Goal: Information Seeking & Learning: Learn about a topic

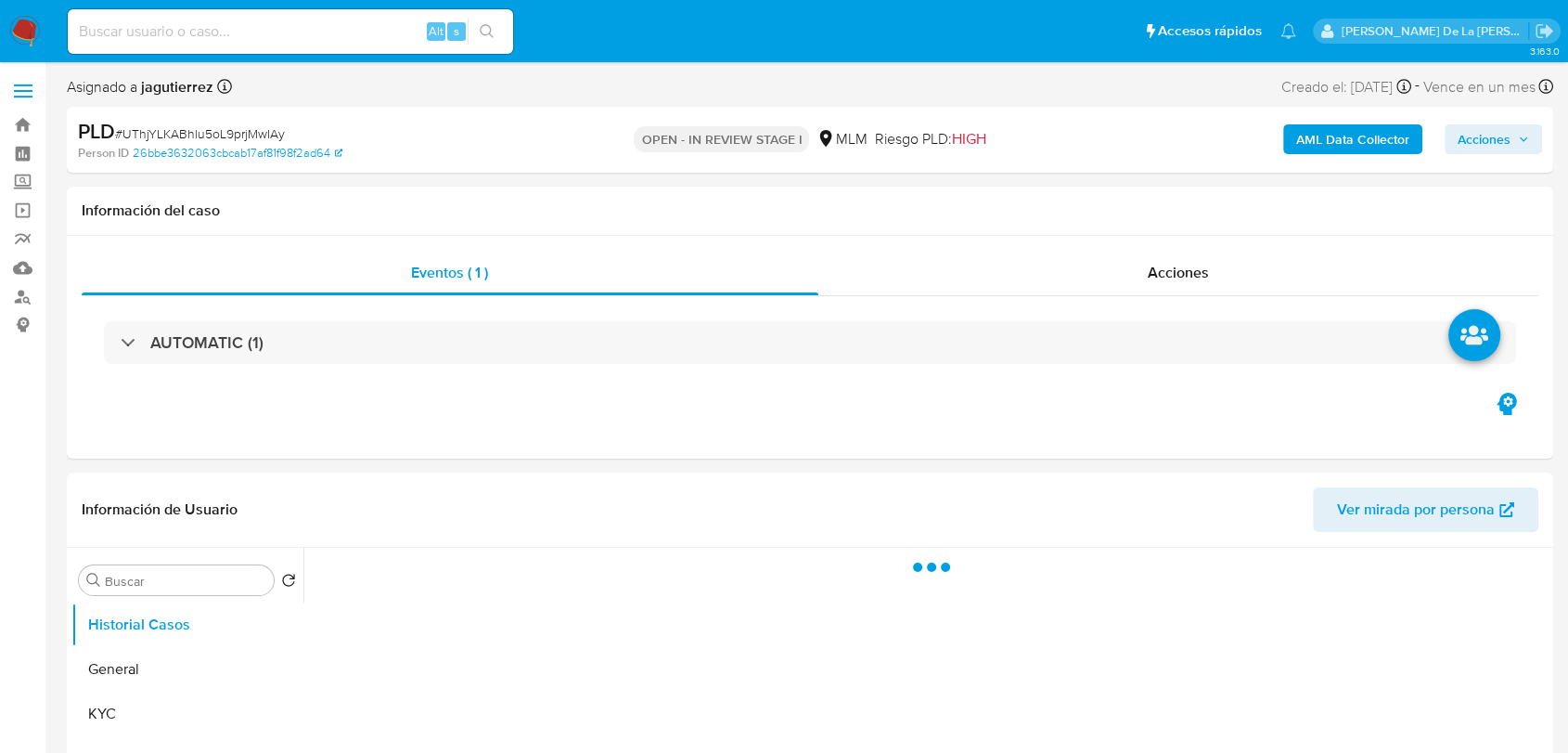
select select "10"
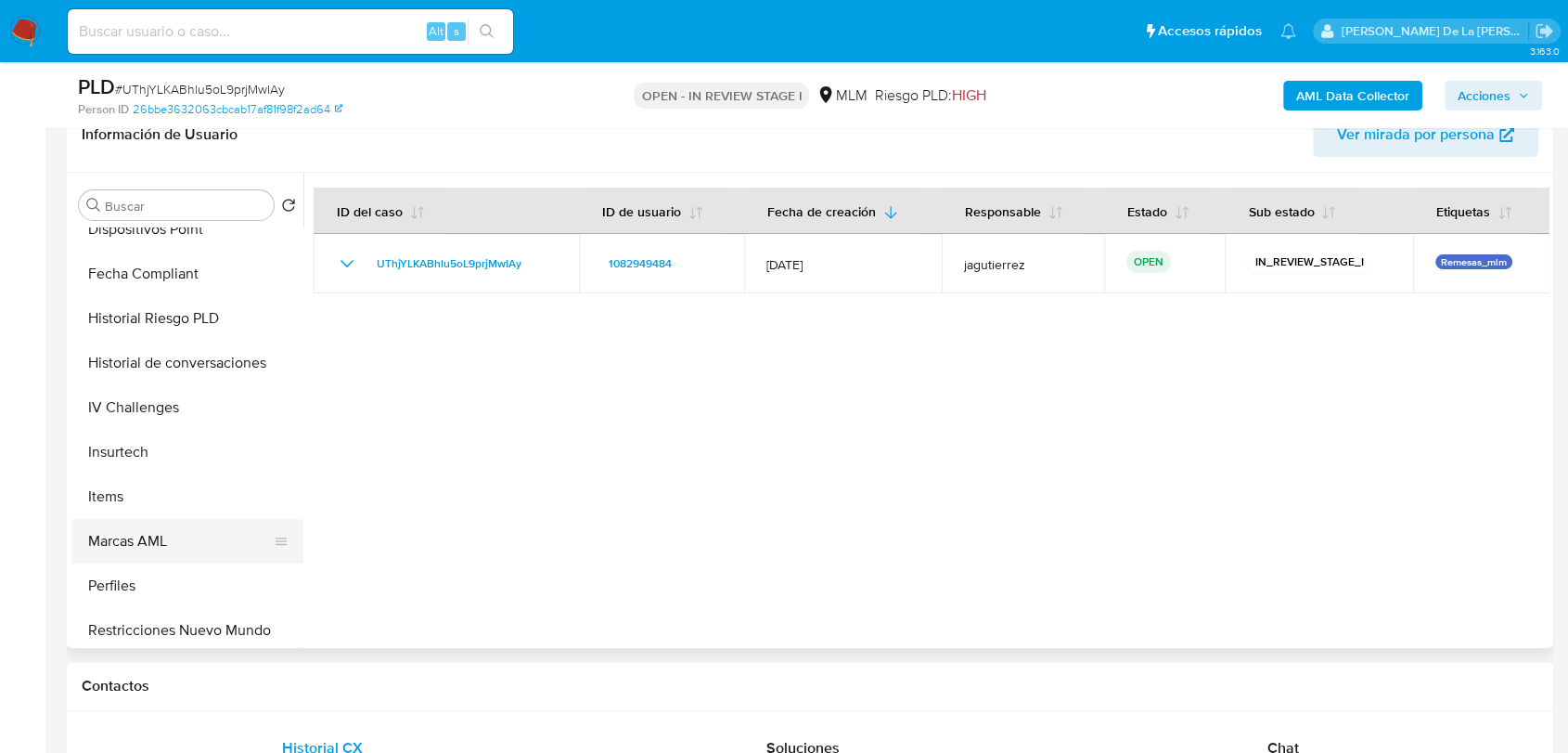
scroll to position [918, 0]
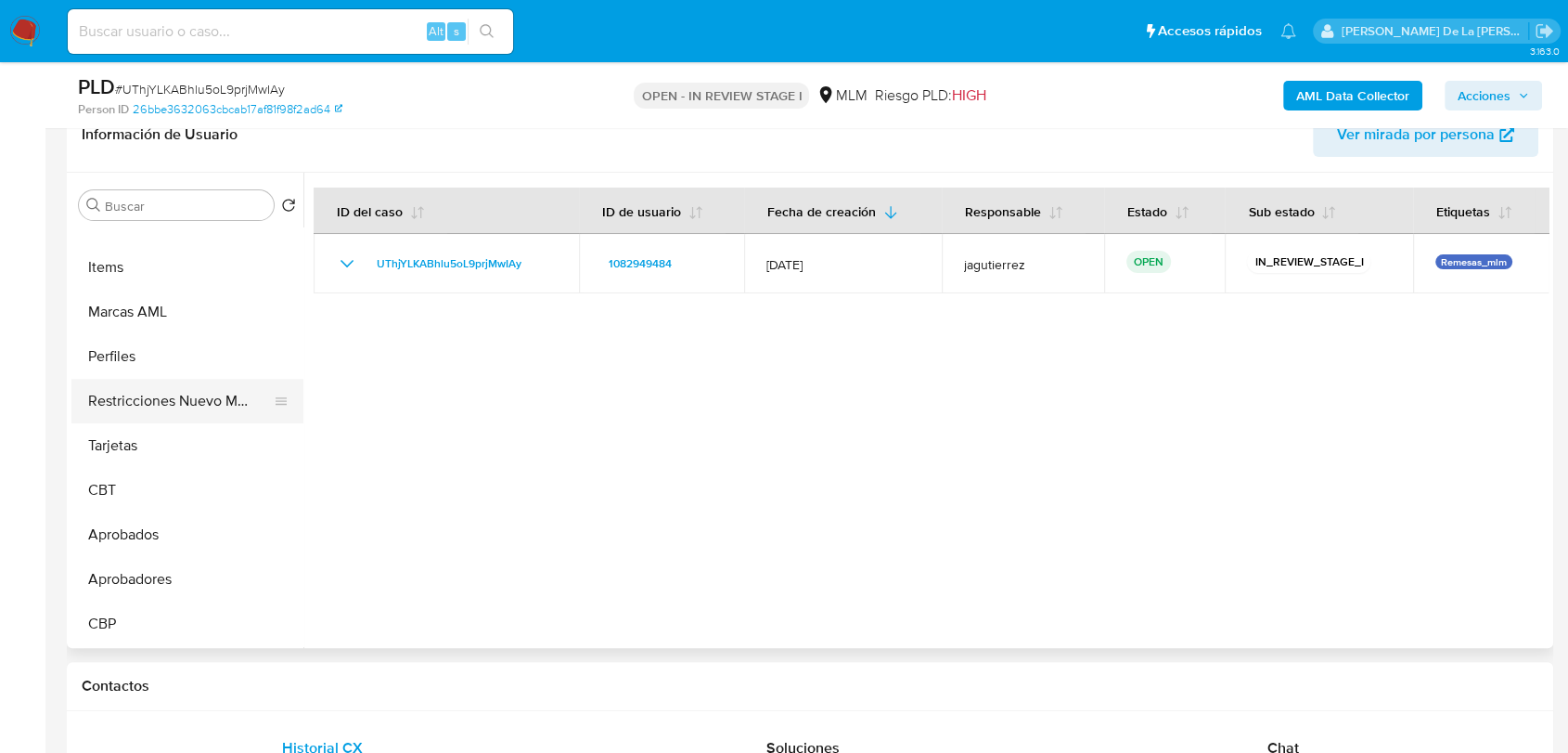
click at [231, 394] on button "Restricciones Nuevo Mundo" at bounding box center [179, 401] width 217 height 45
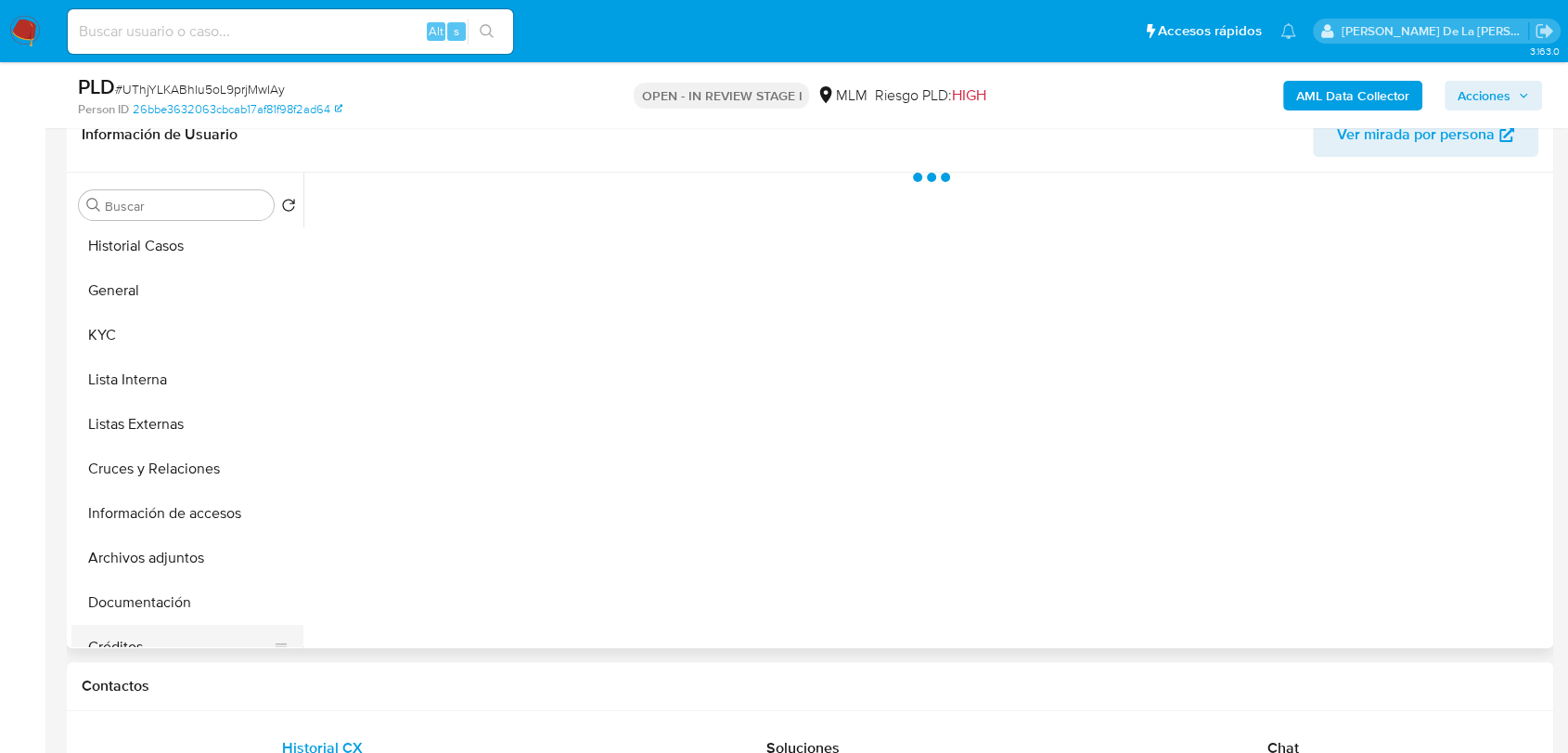
scroll to position [0, 0]
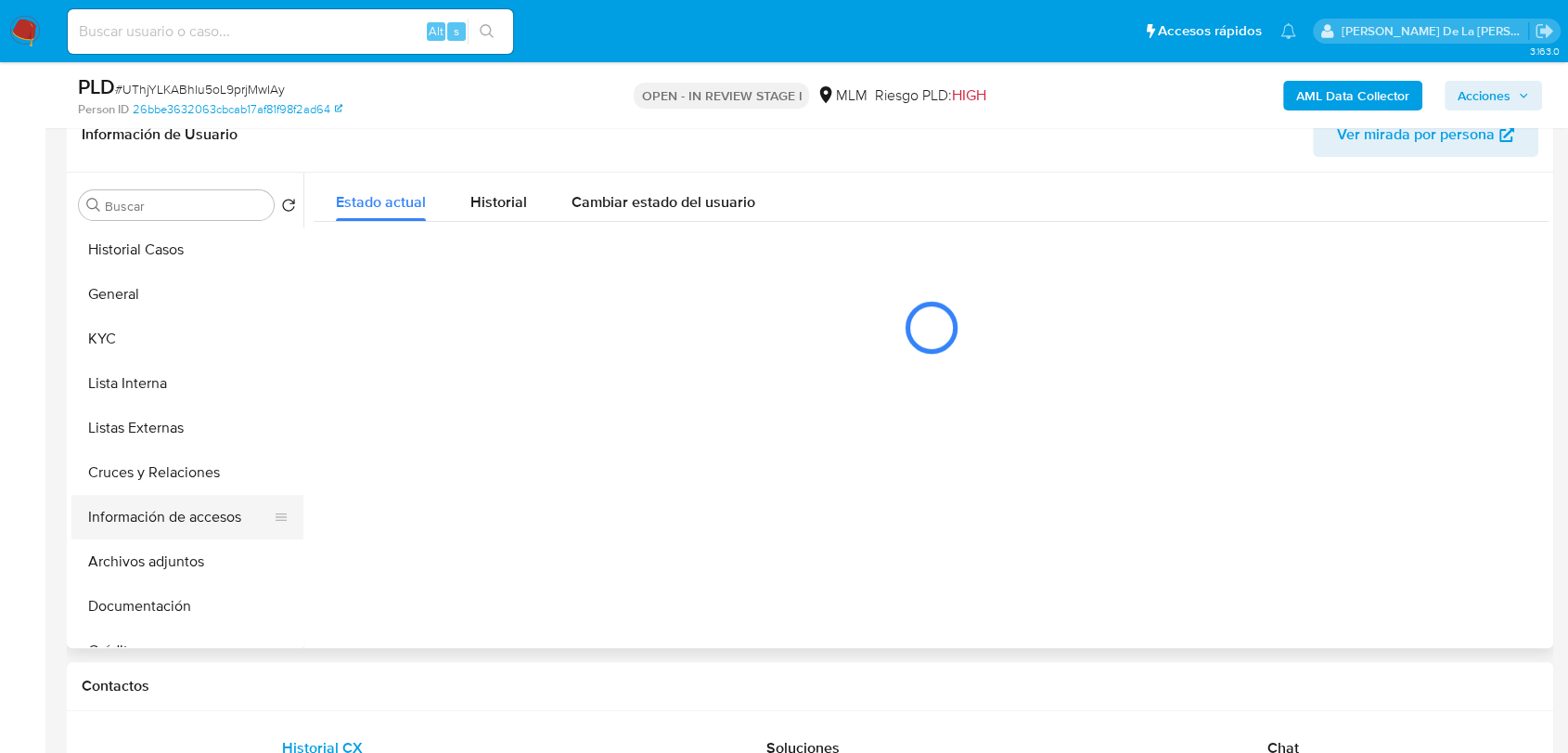
click at [188, 496] on button "Información de accesos" at bounding box center [179, 517] width 217 height 45
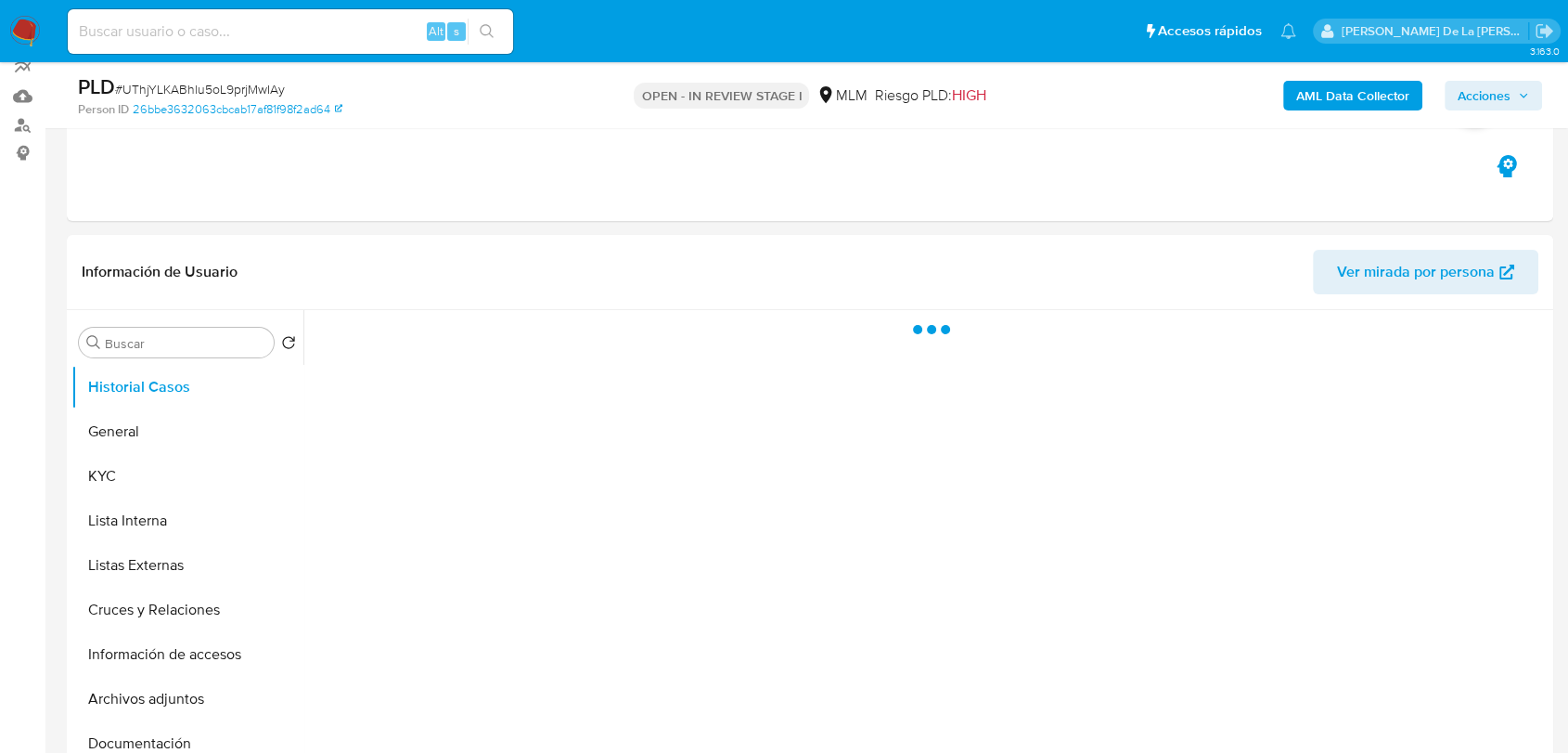
scroll to position [157, 0]
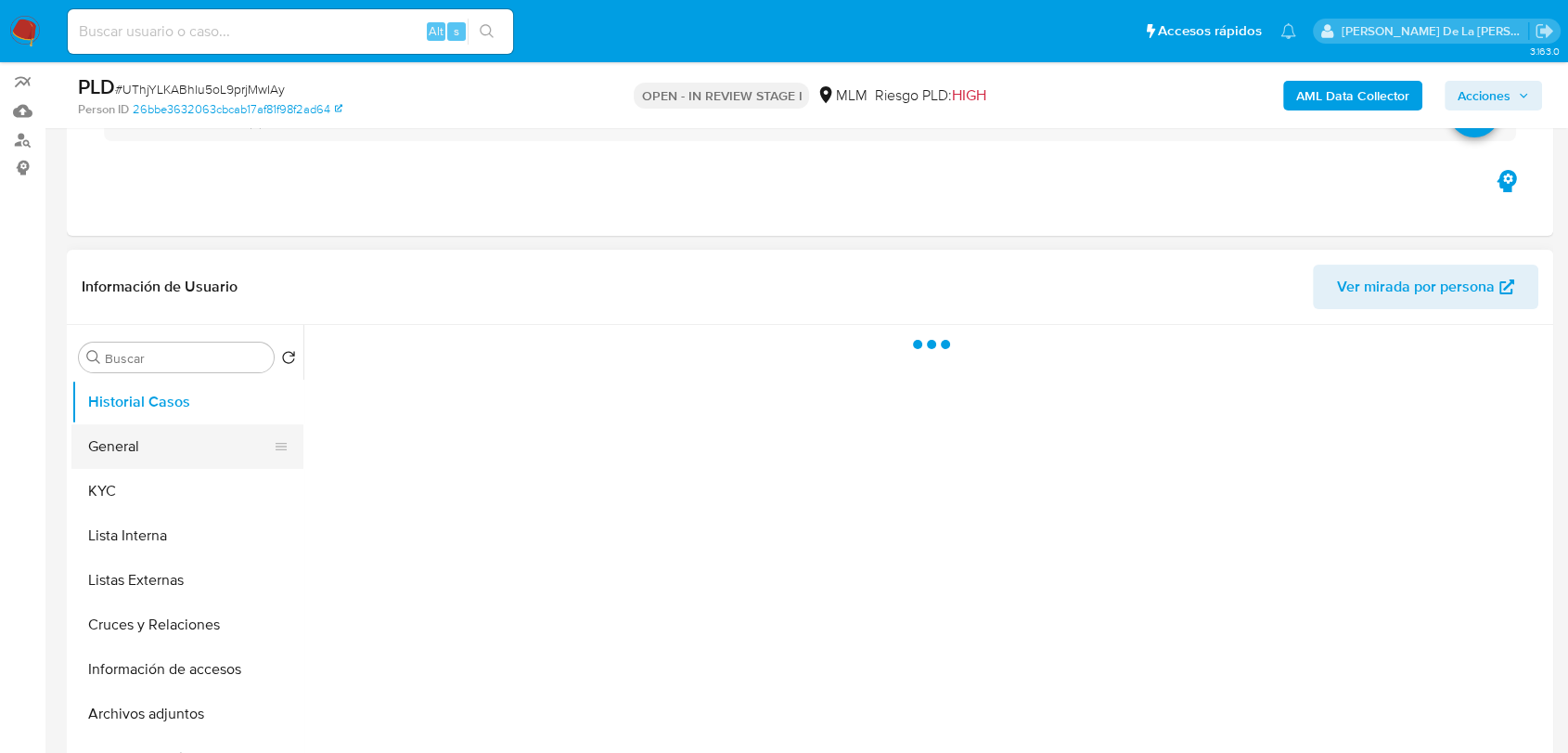
select select "10"
click at [176, 456] on button "General" at bounding box center [179, 447] width 217 height 45
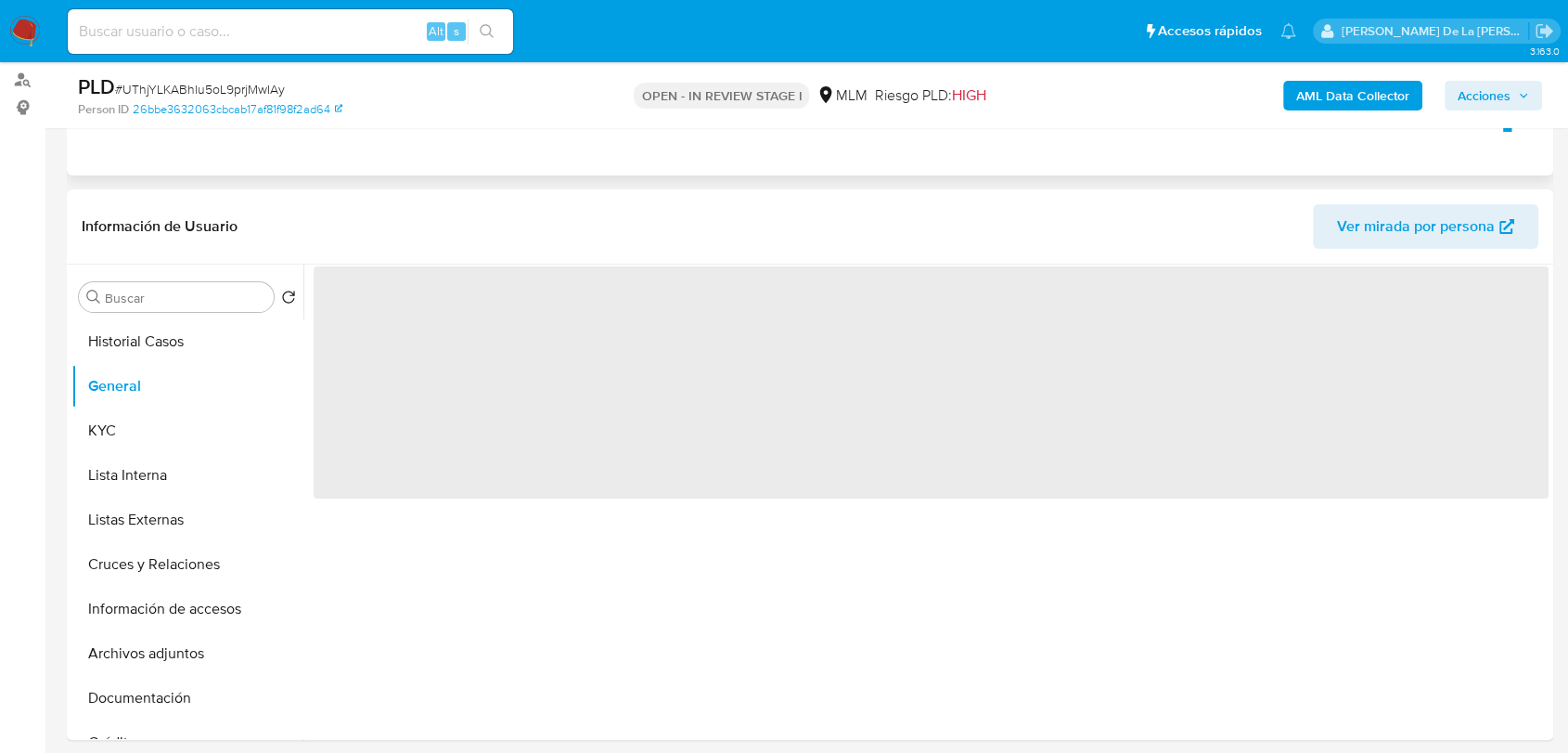
scroll to position [257, 0]
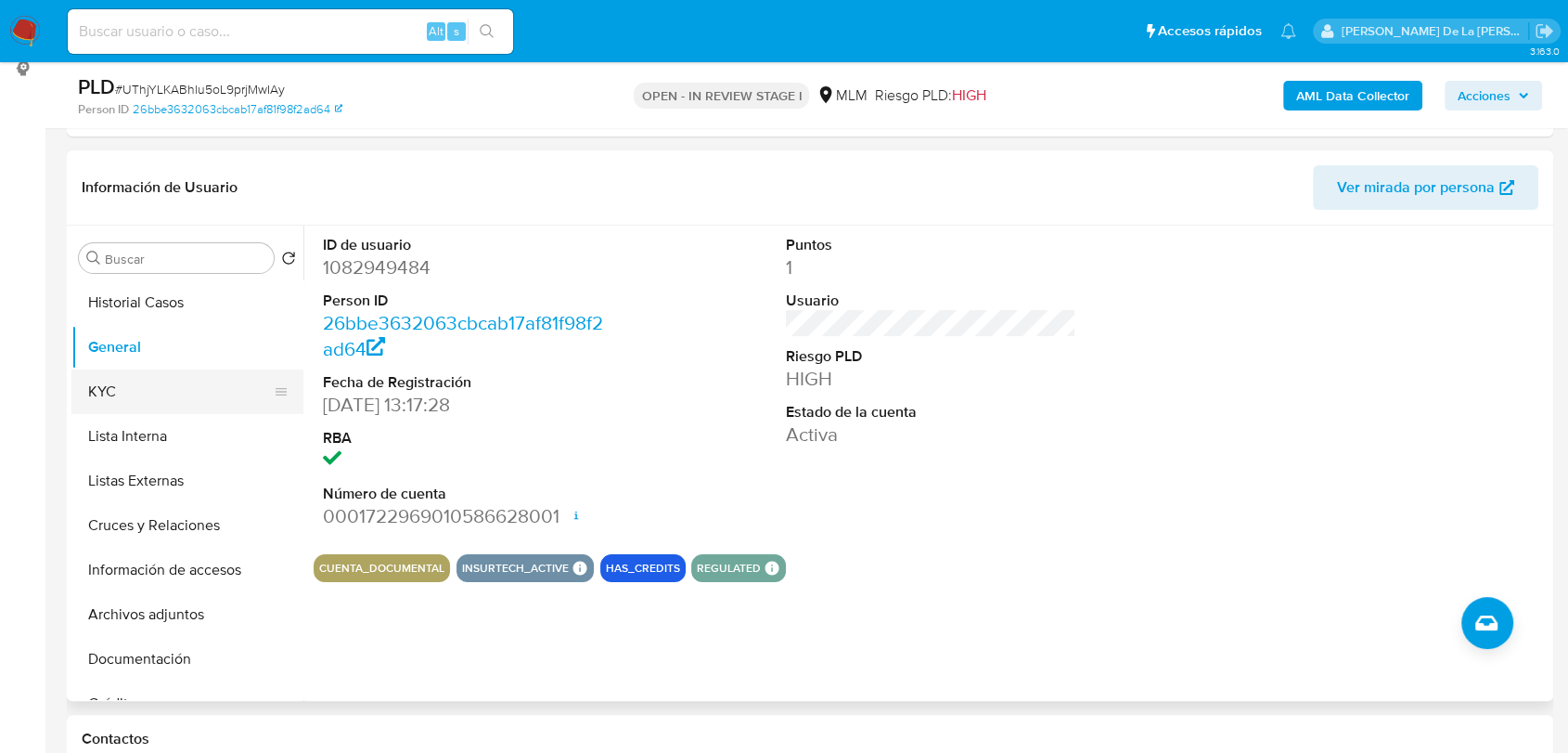
click at [156, 392] on button "KYC" at bounding box center [179, 392] width 217 height 45
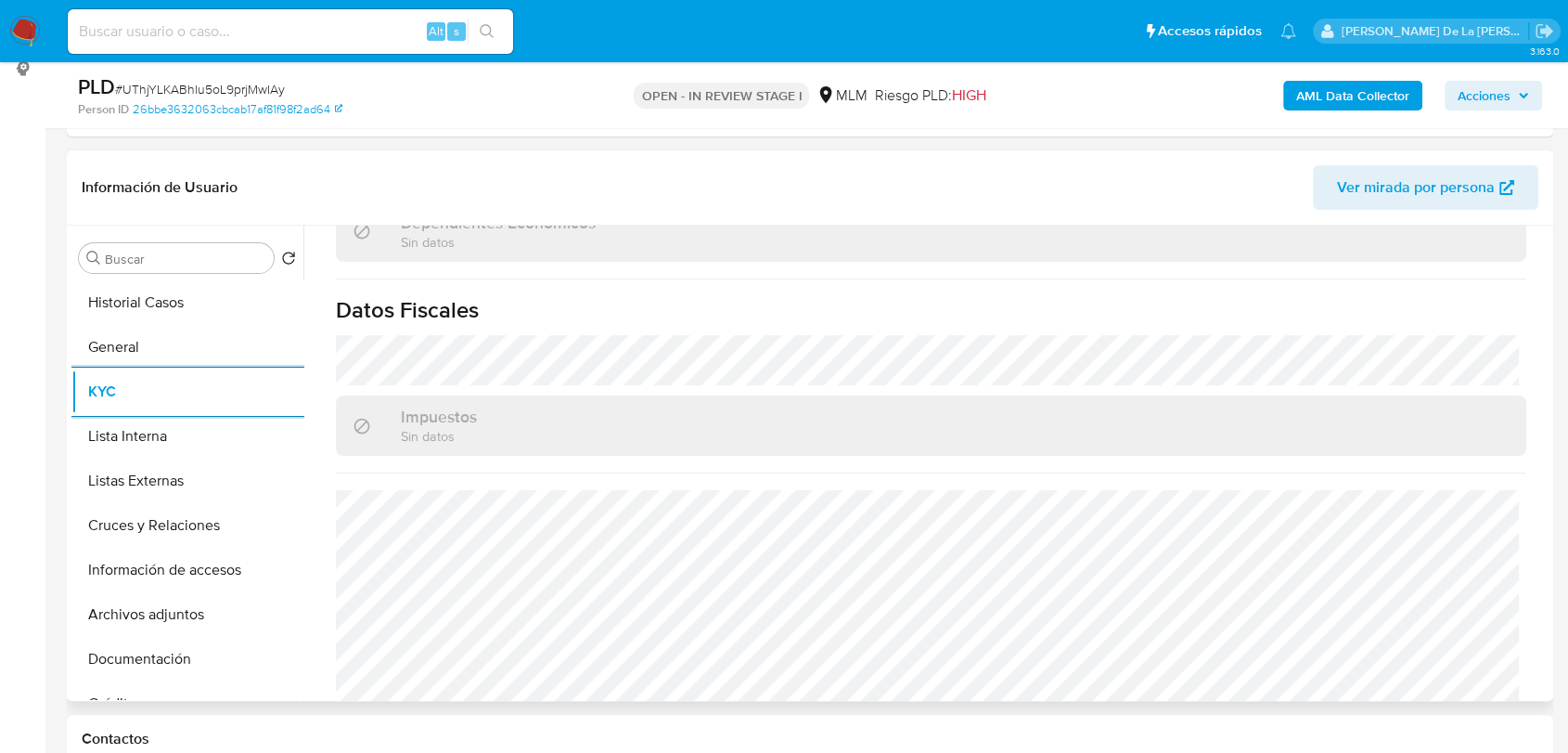
scroll to position [1129, 0]
click at [126, 472] on button "Listas Externas" at bounding box center [179, 481] width 217 height 45
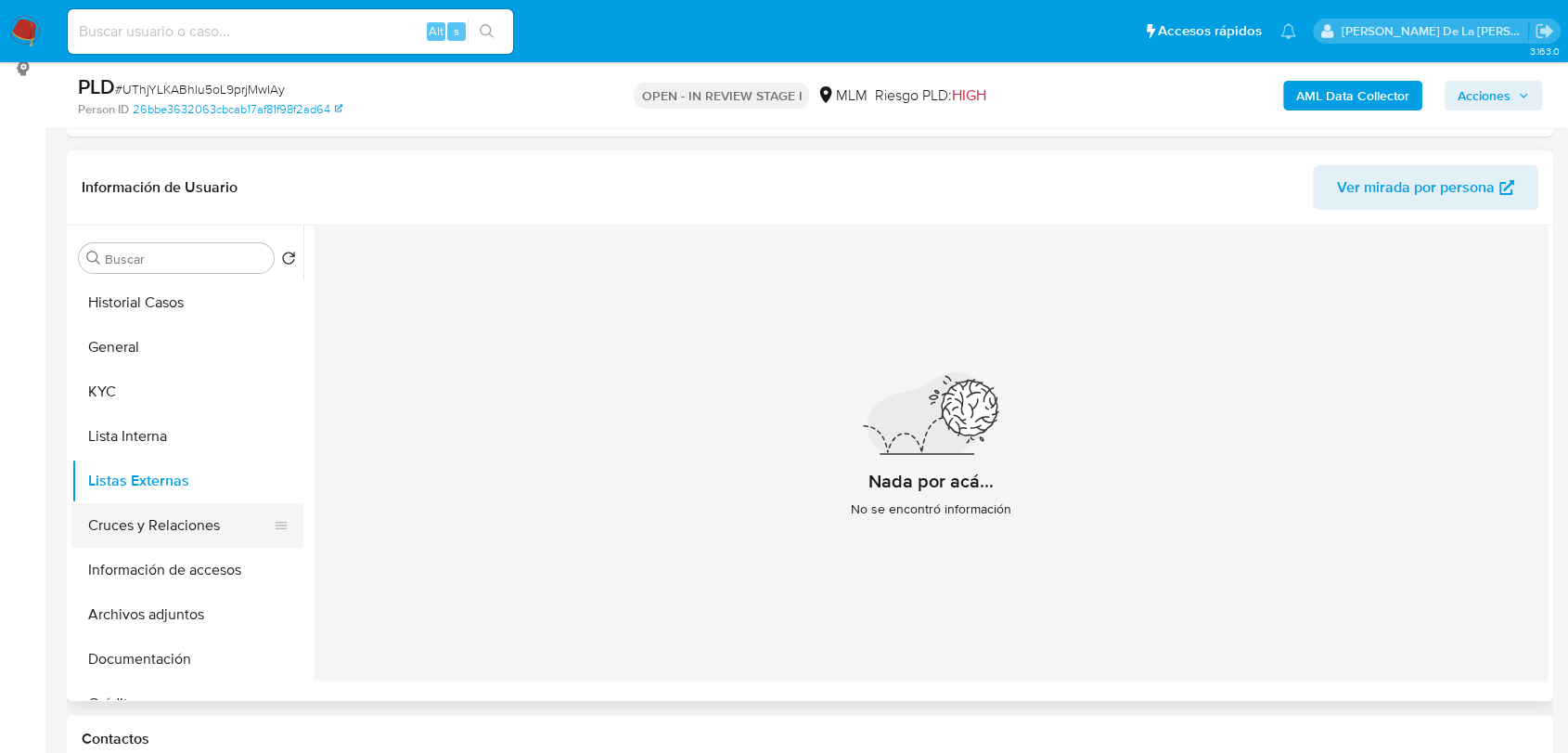
click at [203, 528] on button "Cruces y Relaciones" at bounding box center [179, 526] width 217 height 45
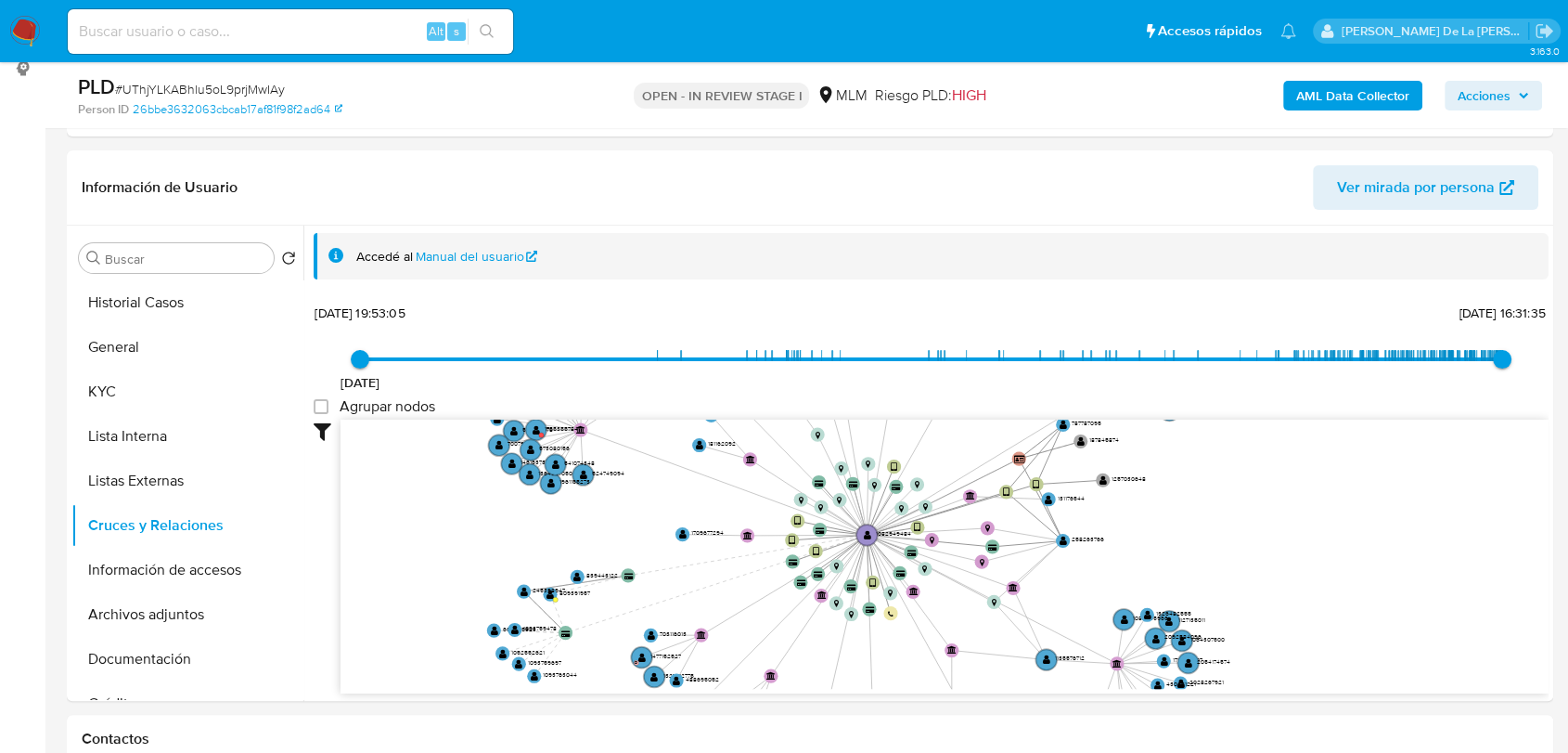
drag, startPoint x: 725, startPoint y: 502, endPoint x: 739, endPoint y: 535, distance: 35.8
click at [739, 535] on icon "device-68712064a2e5cd3d43ff2c45  device-6223a0d108813b0019ff4f41  device-6274…" at bounding box center [944, 554] width 1208 height 269
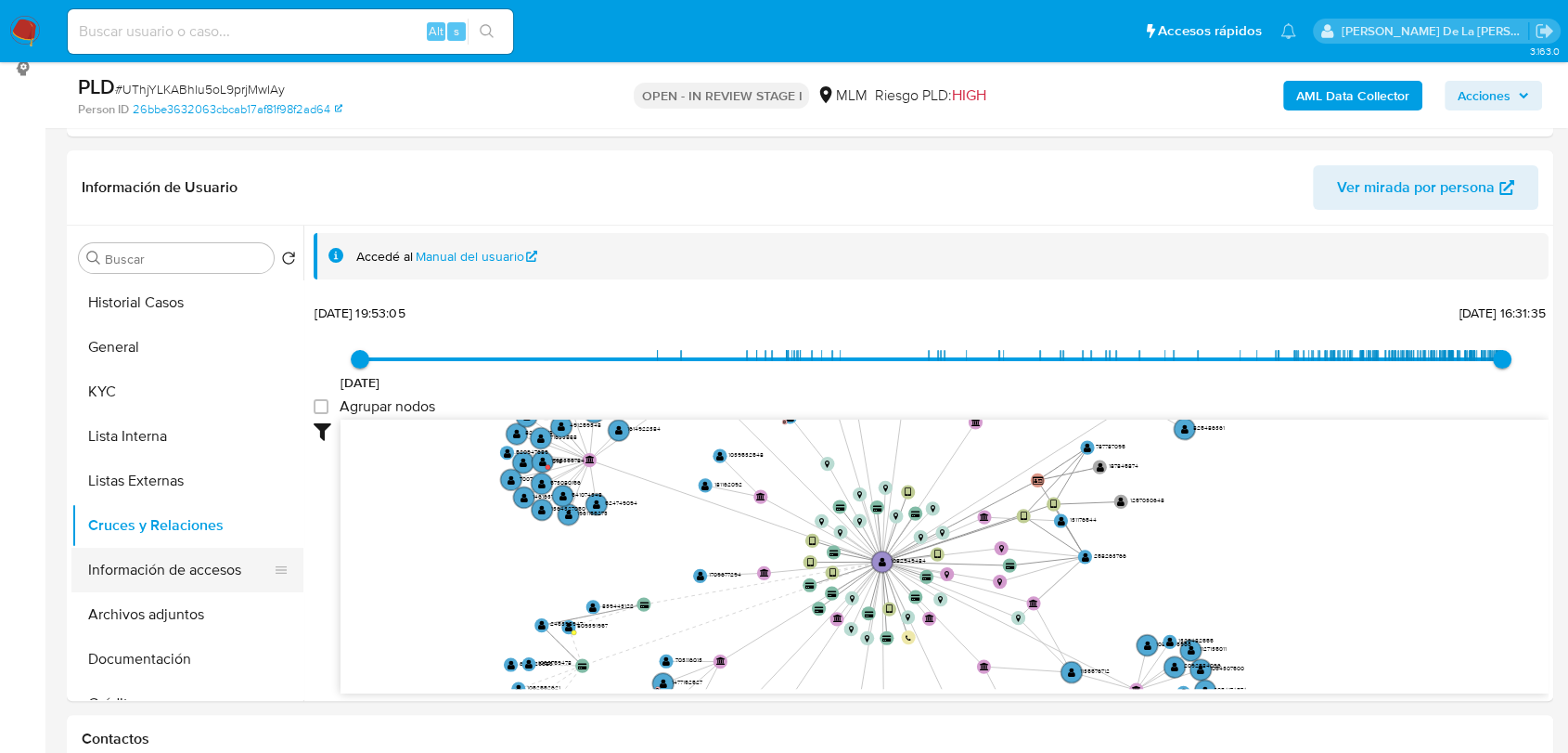
click at [196, 573] on button "Información de accesos" at bounding box center [179, 570] width 217 height 45
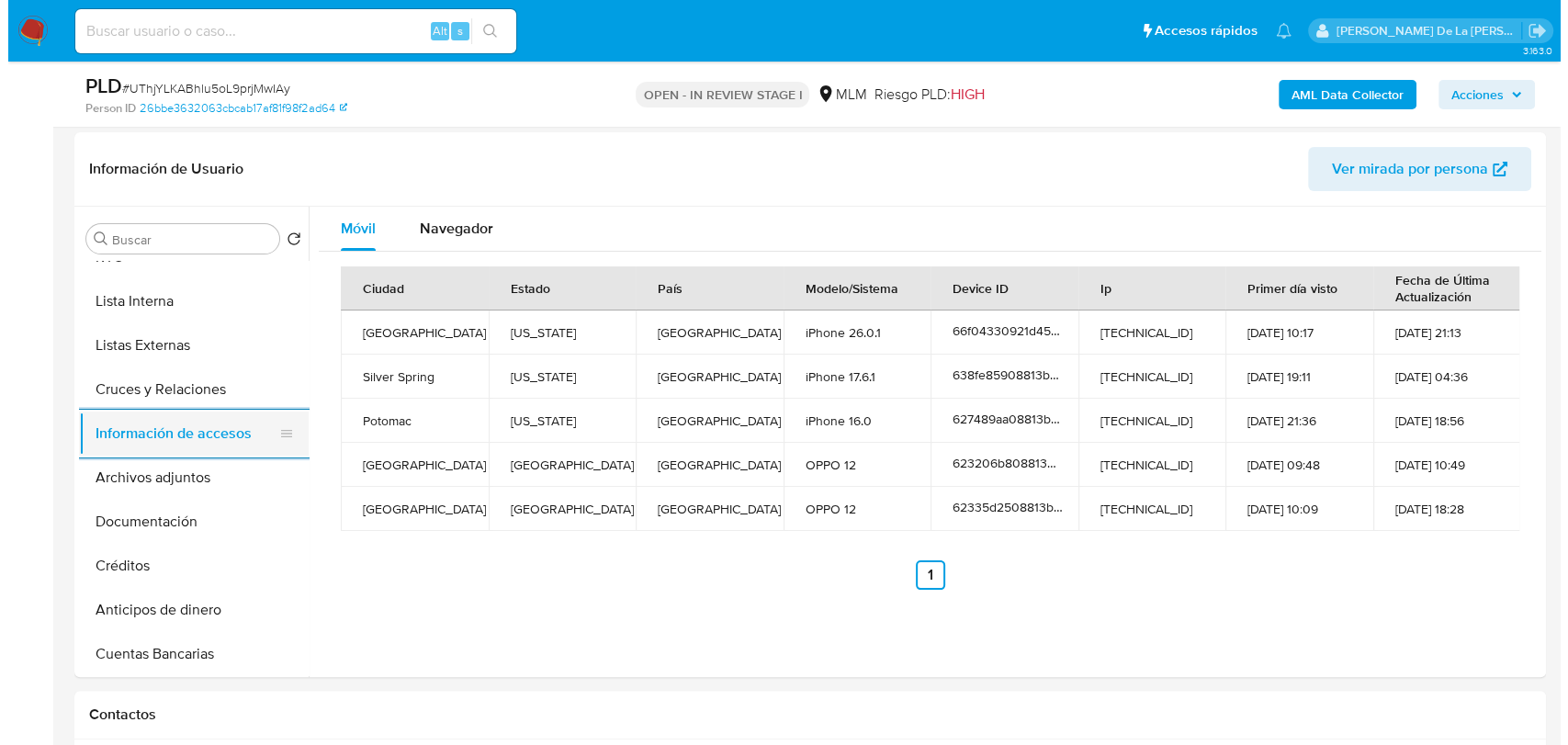
scroll to position [118, 0]
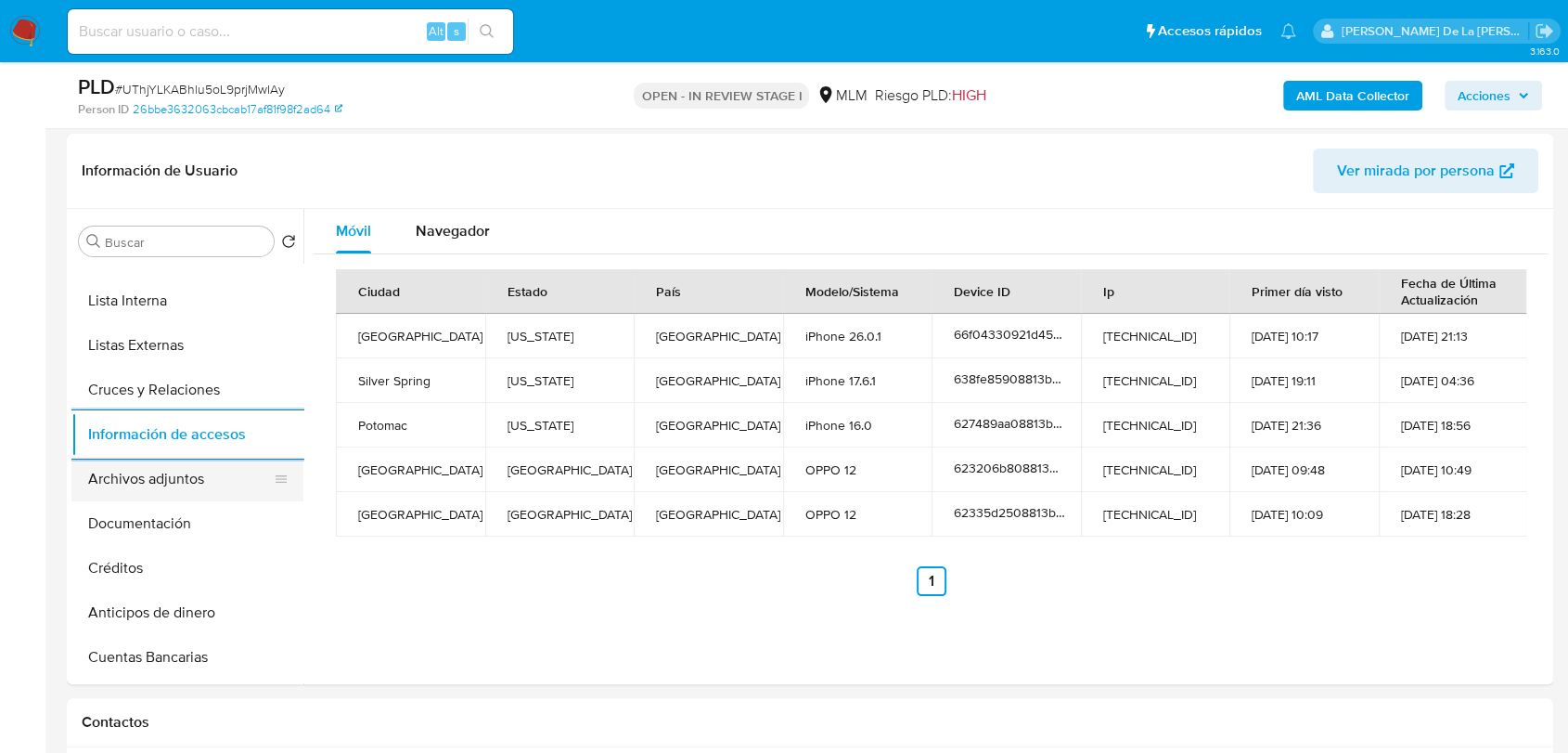
click at [197, 462] on button "Archivos adjuntos" at bounding box center [179, 479] width 217 height 45
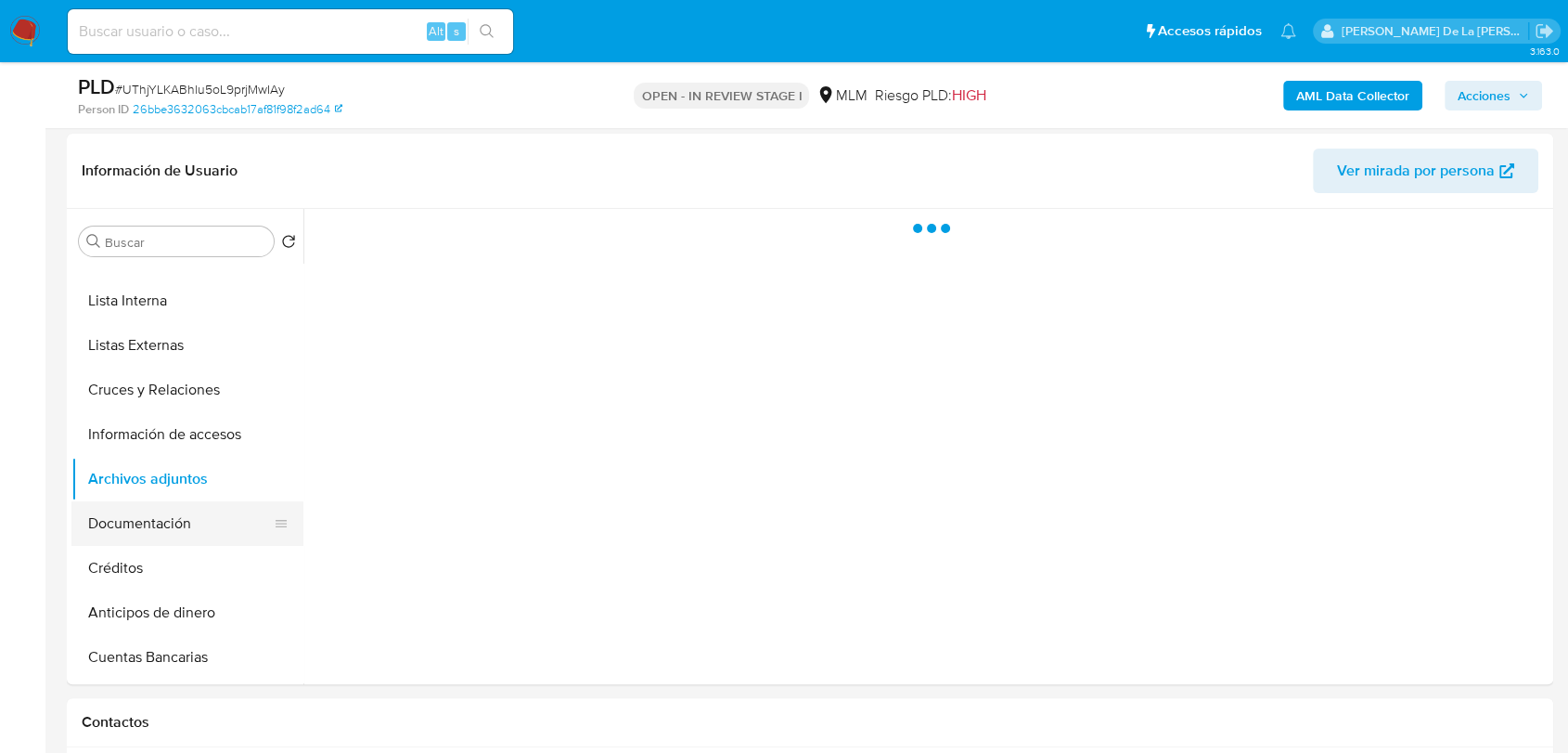
click at [162, 512] on button "Documentación" at bounding box center [179, 524] width 217 height 45
click at [173, 427] on button "Información de accesos" at bounding box center [179, 434] width 217 height 45
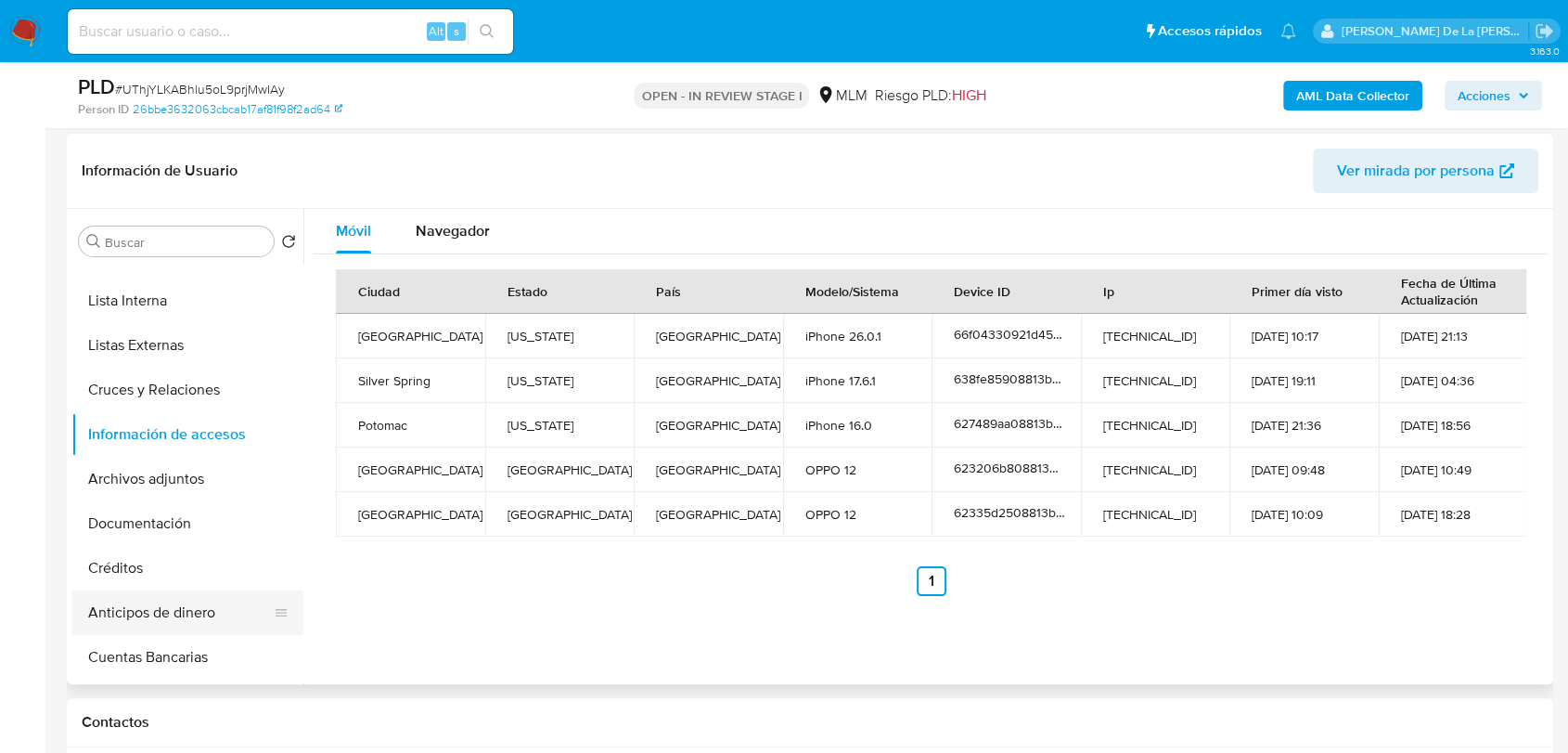
click at [173, 630] on button "Anticipos de dinero" at bounding box center [179, 613] width 217 height 45
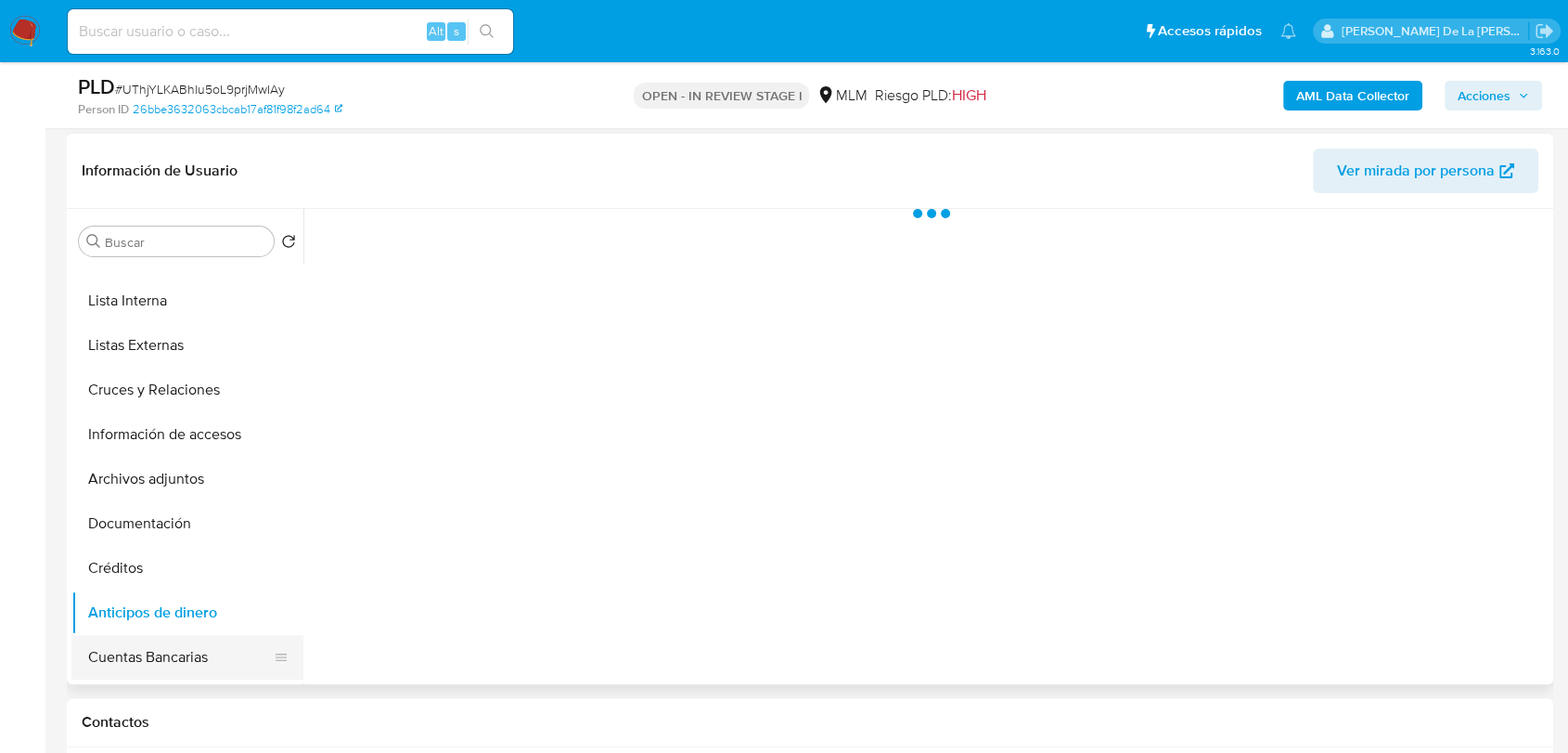
click at [160, 648] on button "Cuentas Bancarias" at bounding box center [179, 657] width 217 height 45
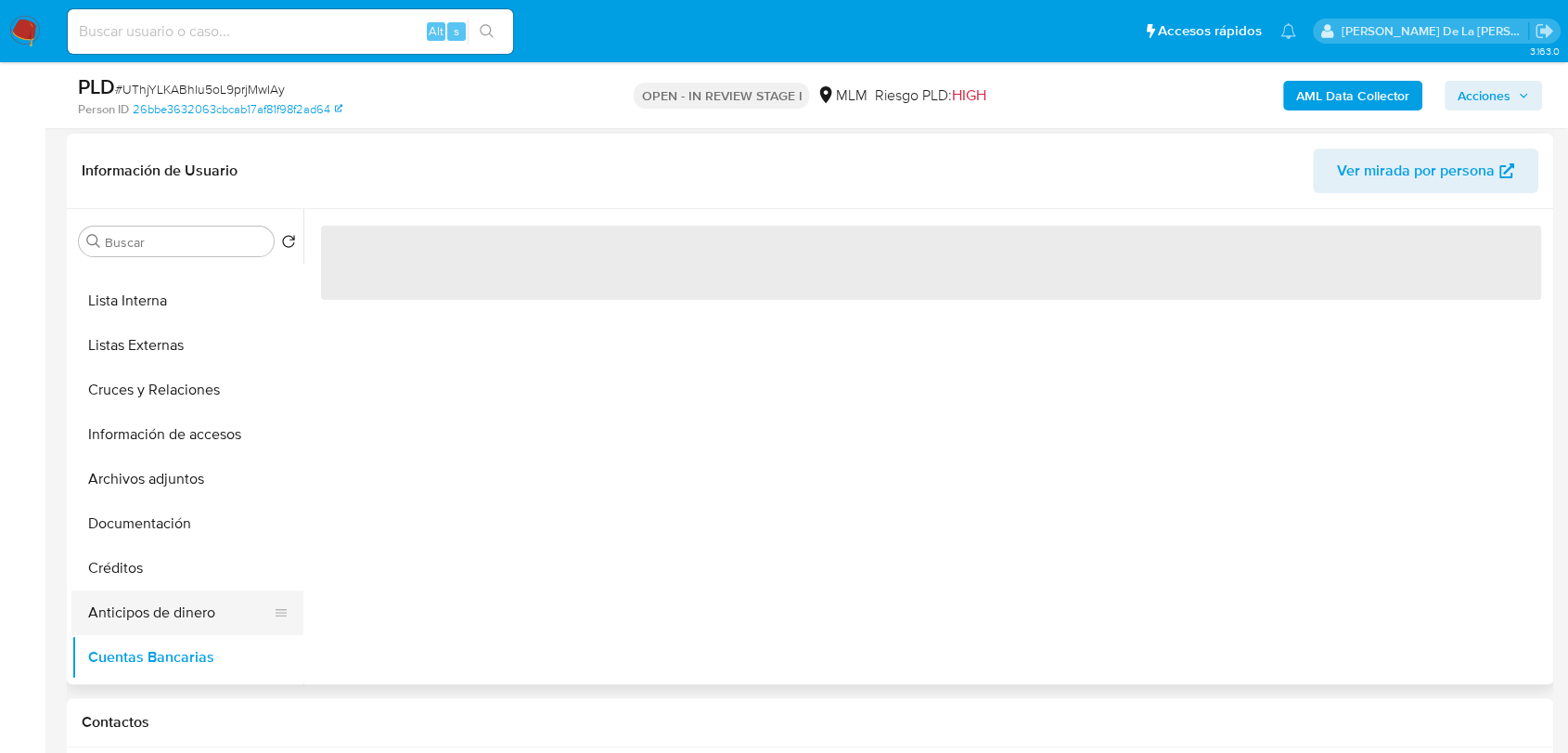
click at [205, 605] on button "Anticipos de dinero" at bounding box center [179, 613] width 217 height 45
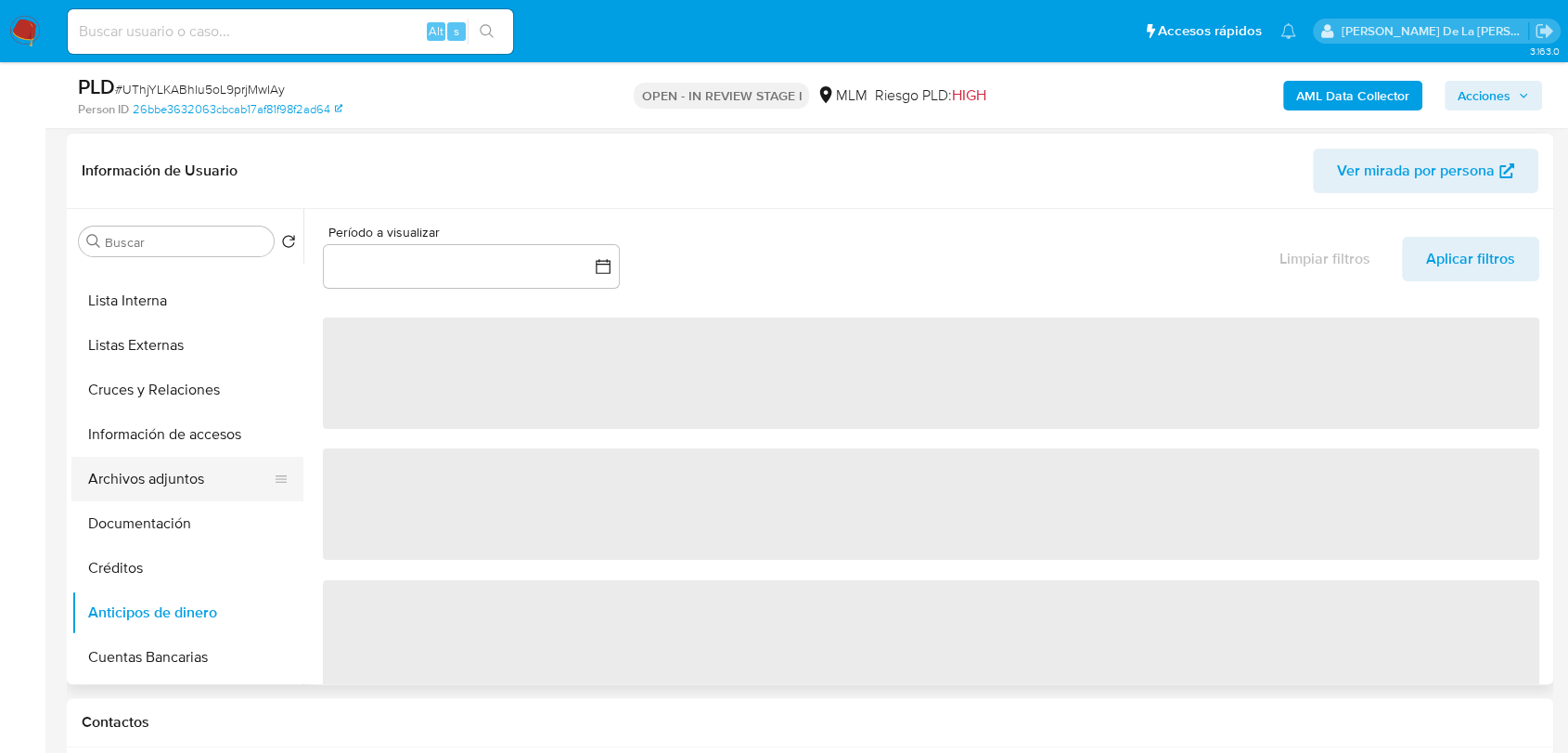
click at [196, 481] on button "Archivos adjuntos" at bounding box center [179, 479] width 217 height 45
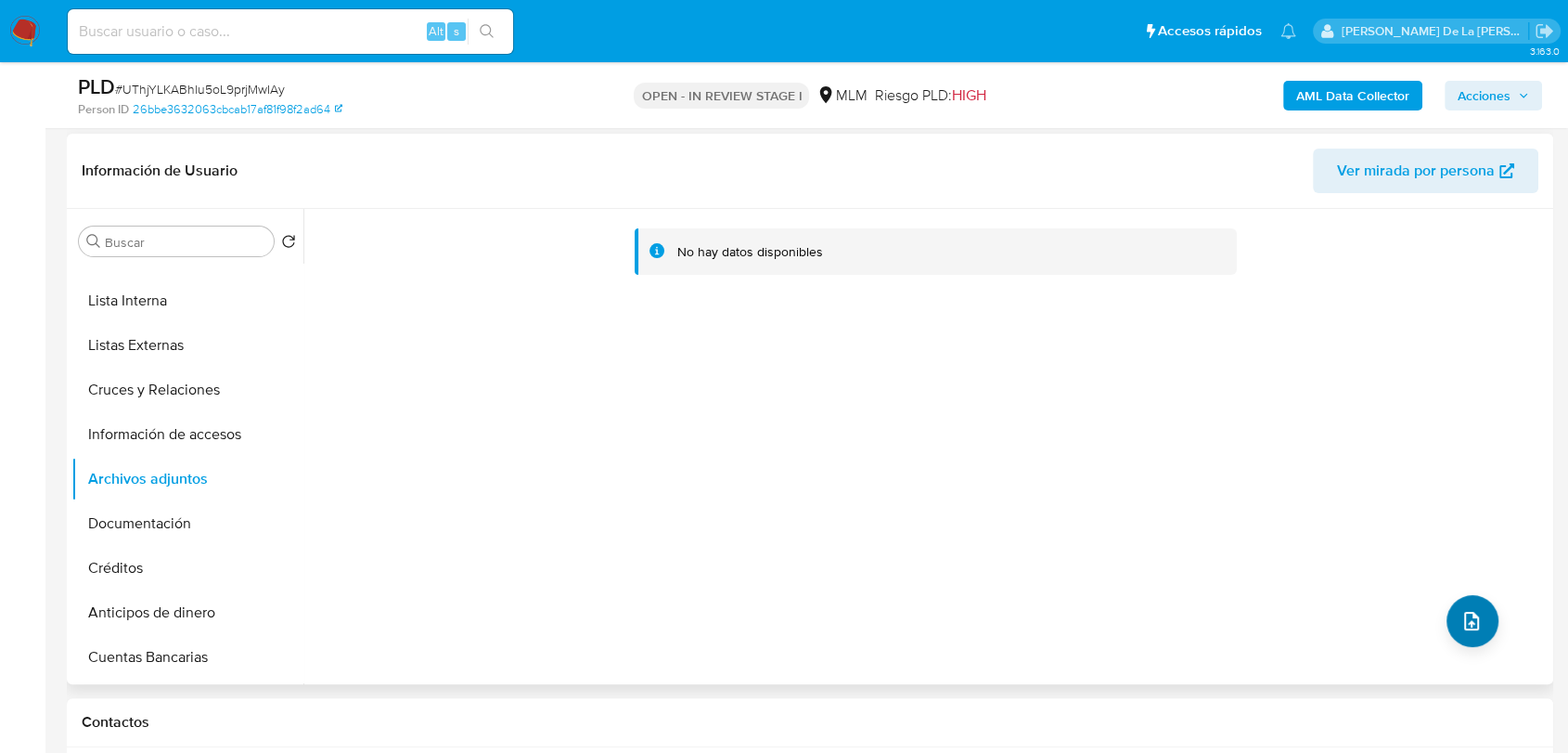
drag, startPoint x: 1486, startPoint y: 640, endPoint x: 1477, endPoint y: 636, distance: 9.8
click at [1485, 640] on div "No hay datos disponibles" at bounding box center [925, 446] width 1245 height 475
click at [1468, 612] on icon "upload-file" at bounding box center [1470, 620] width 15 height 19
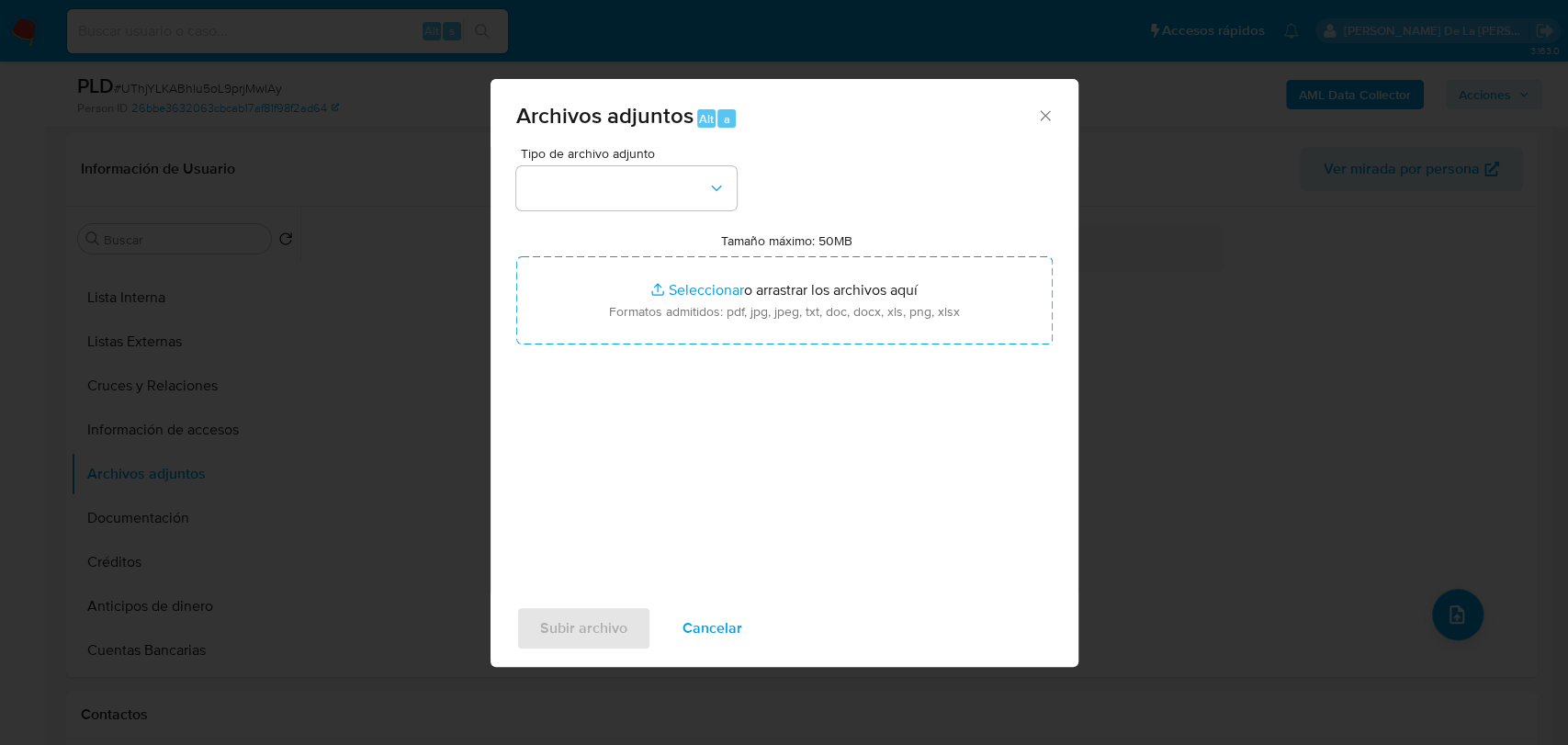
click at [582, 146] on div "Archivos adjuntos Alt a" at bounding box center [784, 113] width 588 height 69
click at [595, 176] on button "button" at bounding box center [627, 188] width 220 height 44
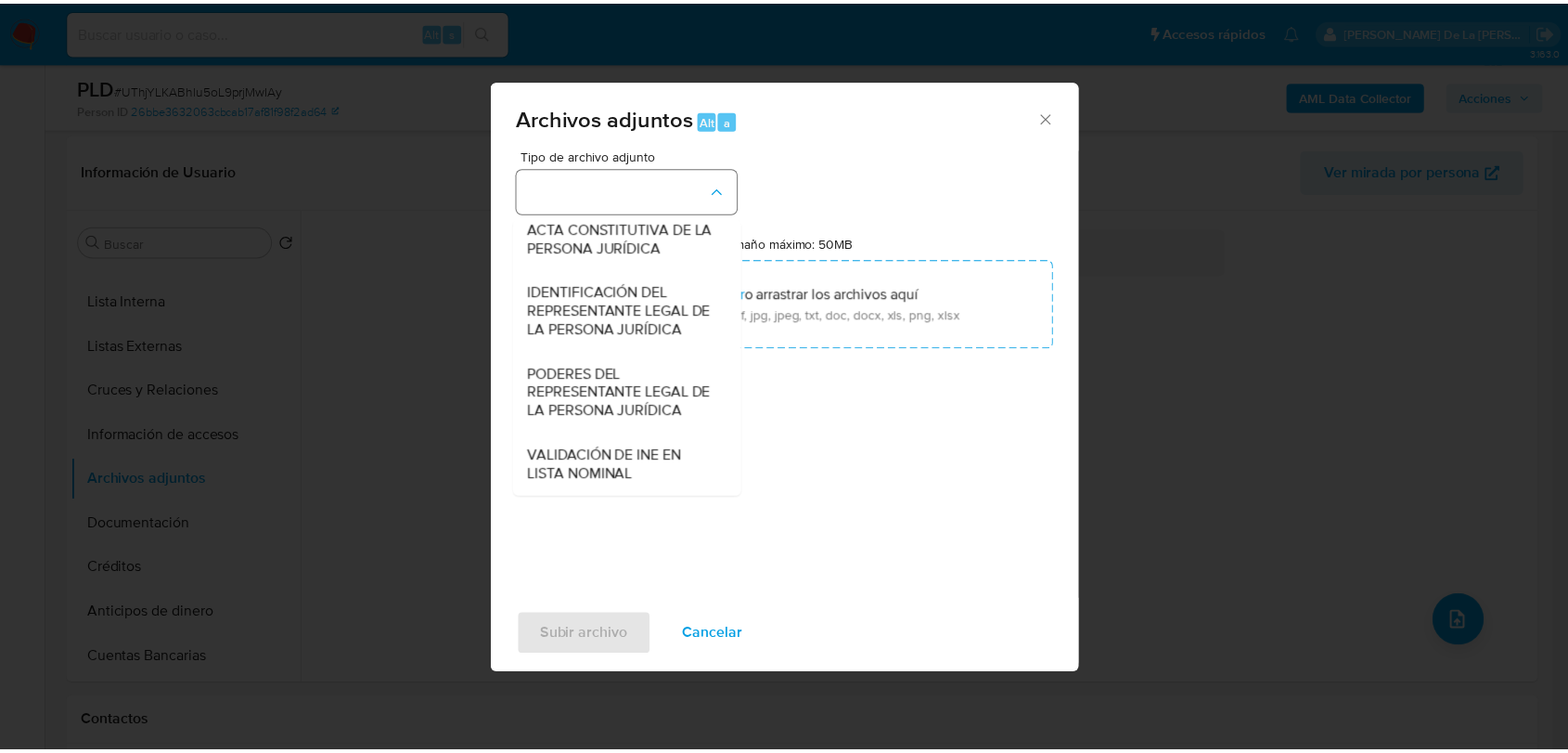
scroll to position [286, 0]
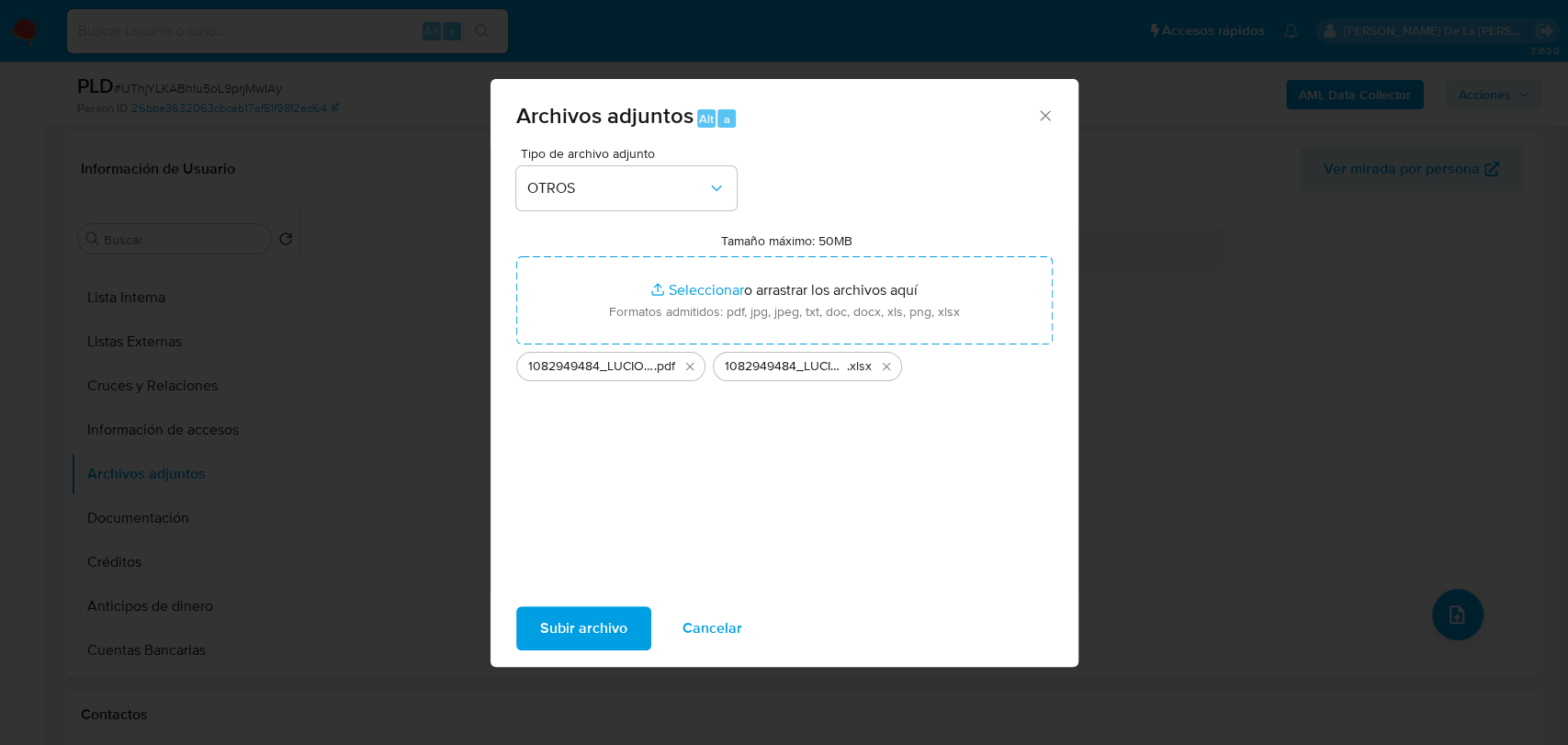
click at [602, 615] on span "Subir archivo" at bounding box center [583, 628] width 87 height 41
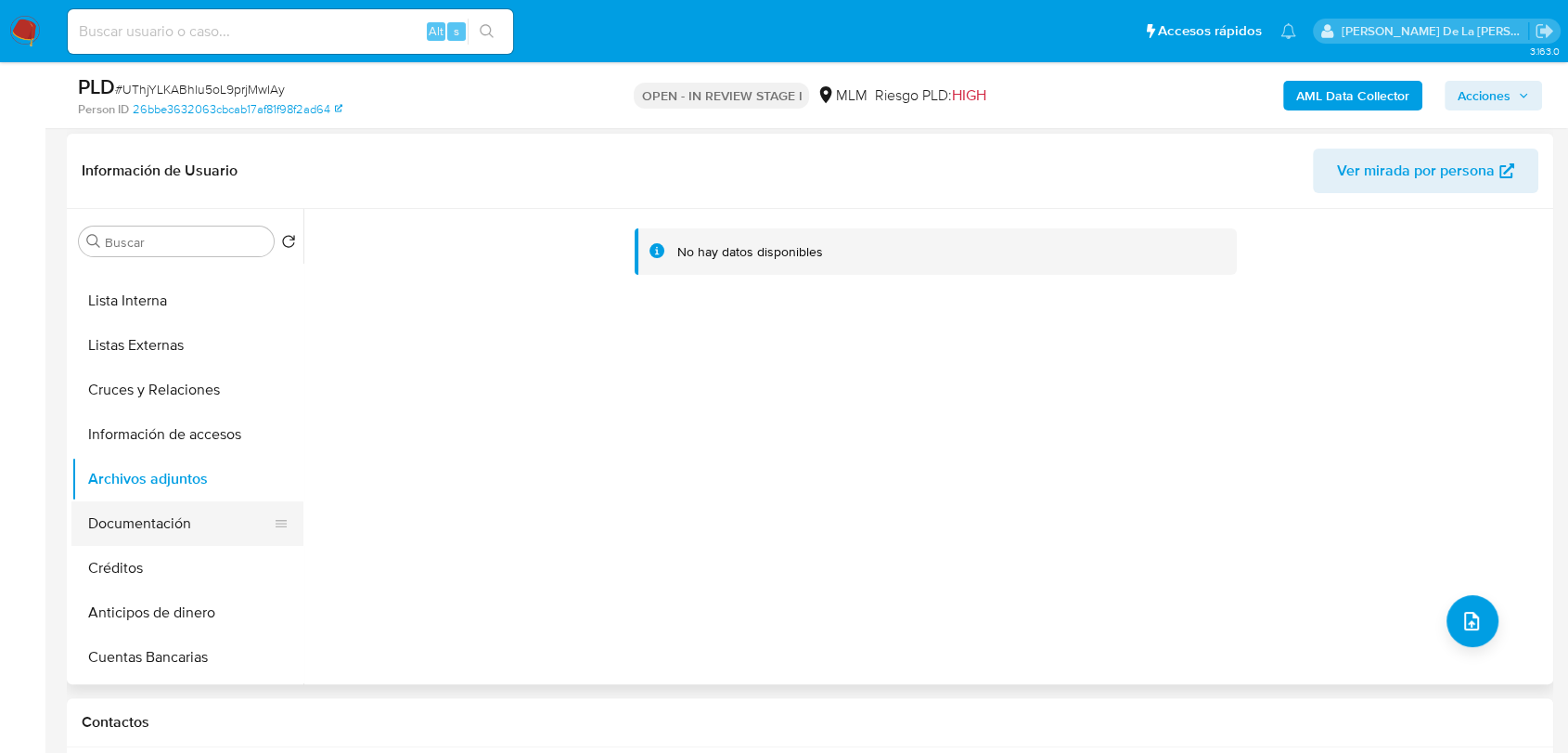
drag, startPoint x: 90, startPoint y: 534, endPoint x: 107, endPoint y: 512, distance: 27.8
click at [91, 534] on button "Documentación" at bounding box center [179, 524] width 217 height 45
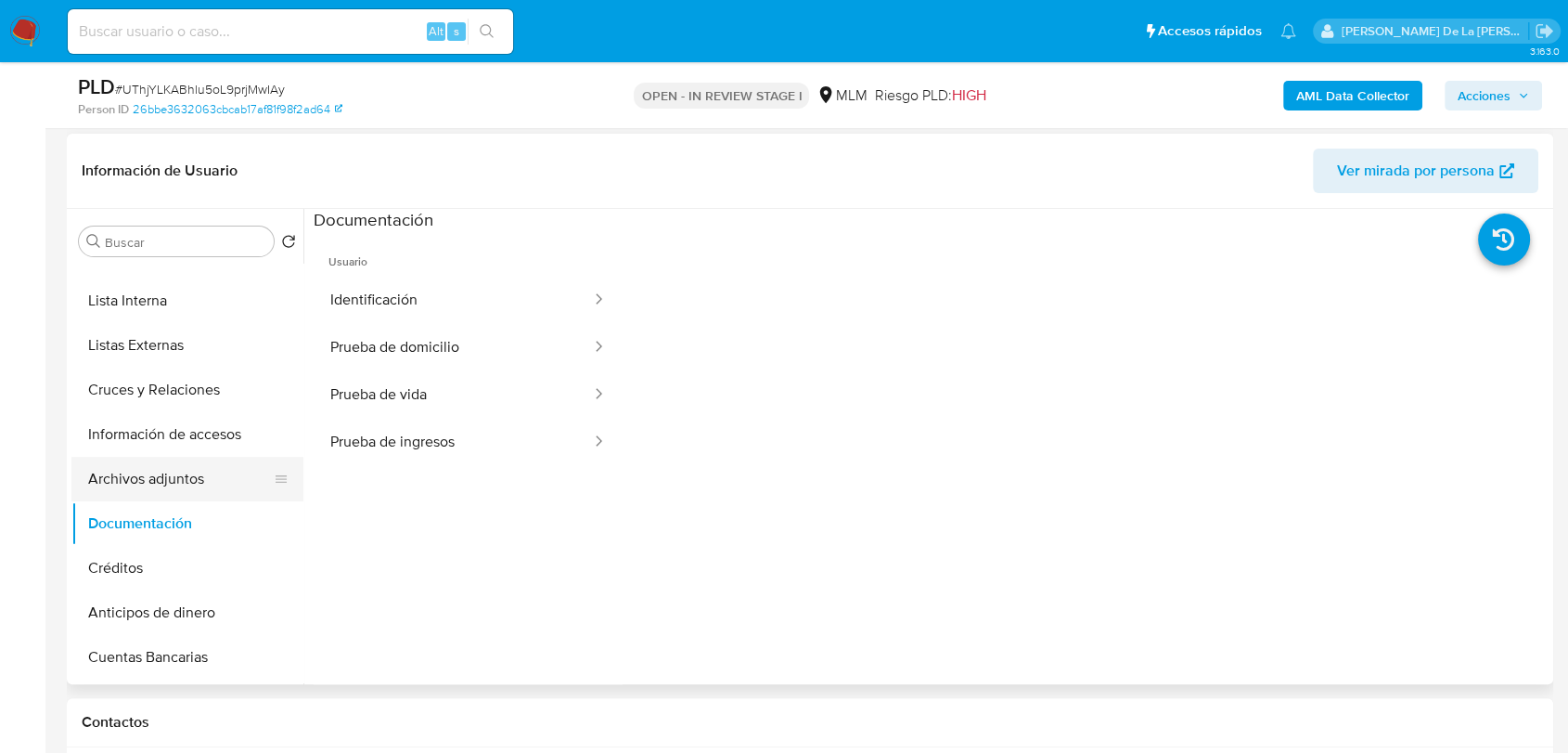
click at [129, 481] on button "Archivos adjuntos" at bounding box center [179, 479] width 217 height 45
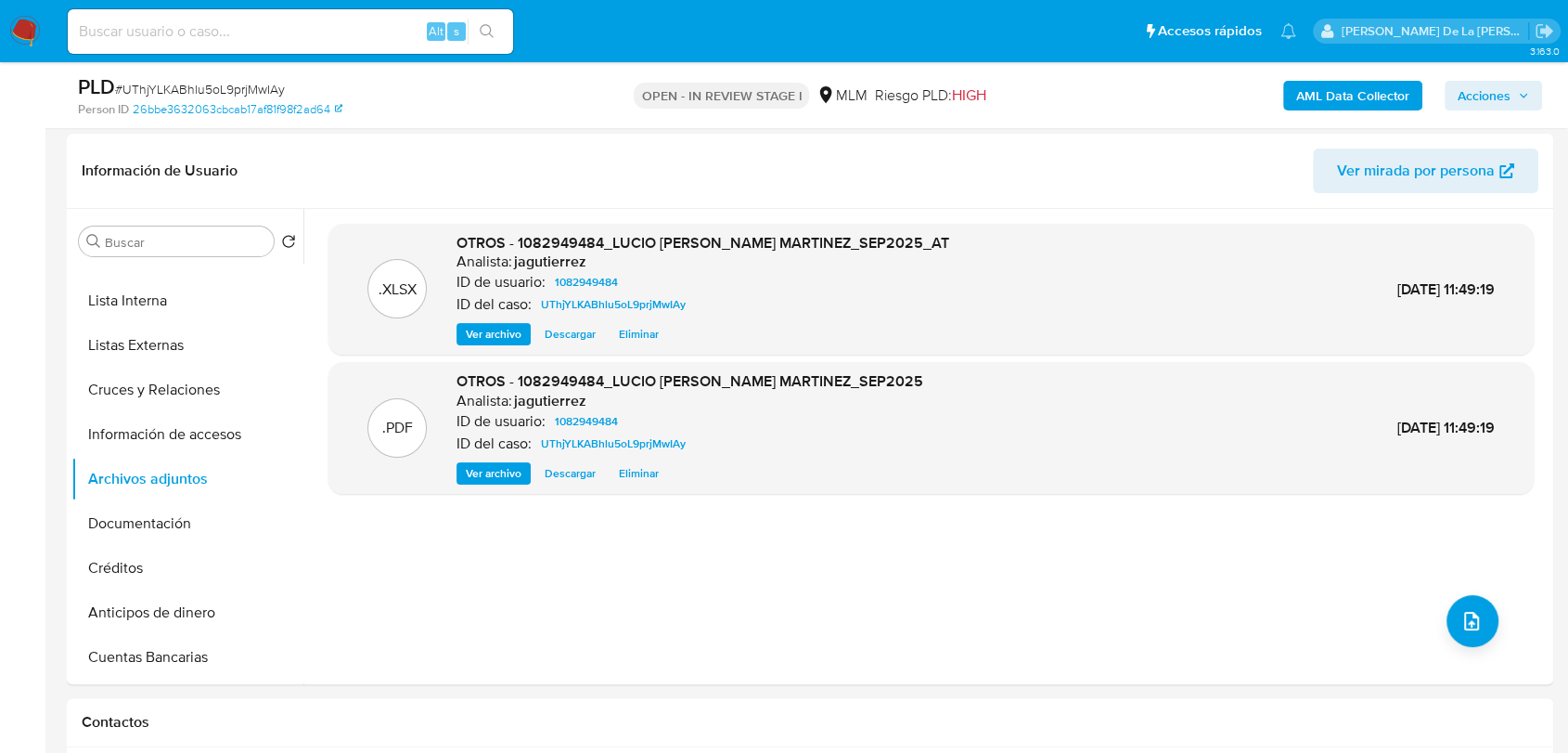
click at [1496, 98] on span "Acciones" at bounding box center [1484, 96] width 53 height 29
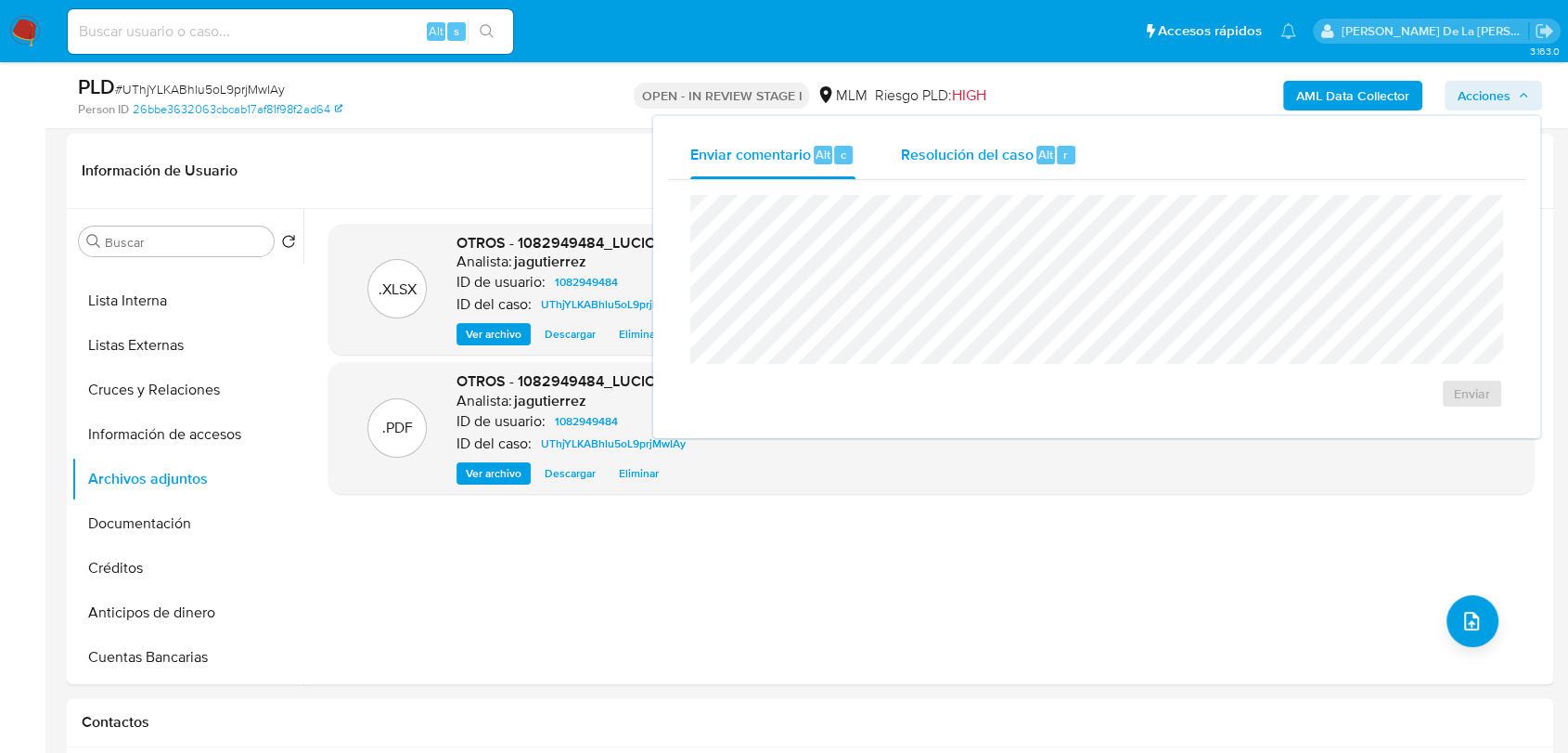
click at [965, 166] on div "Resolución del caso Alt r" at bounding box center [989, 154] width 177 height 48
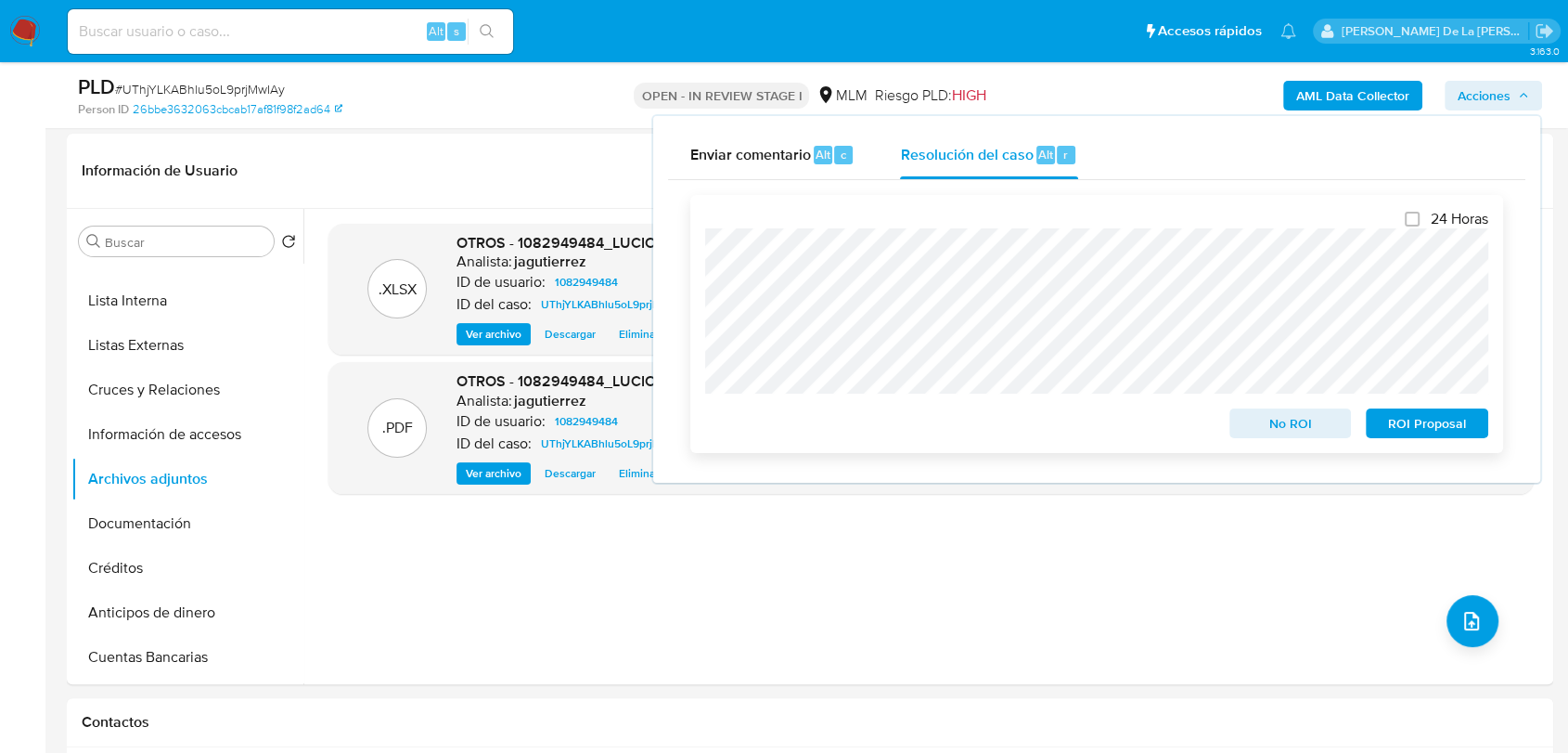
click at [1313, 421] on span "No ROI" at bounding box center [1290, 422] width 97 height 26
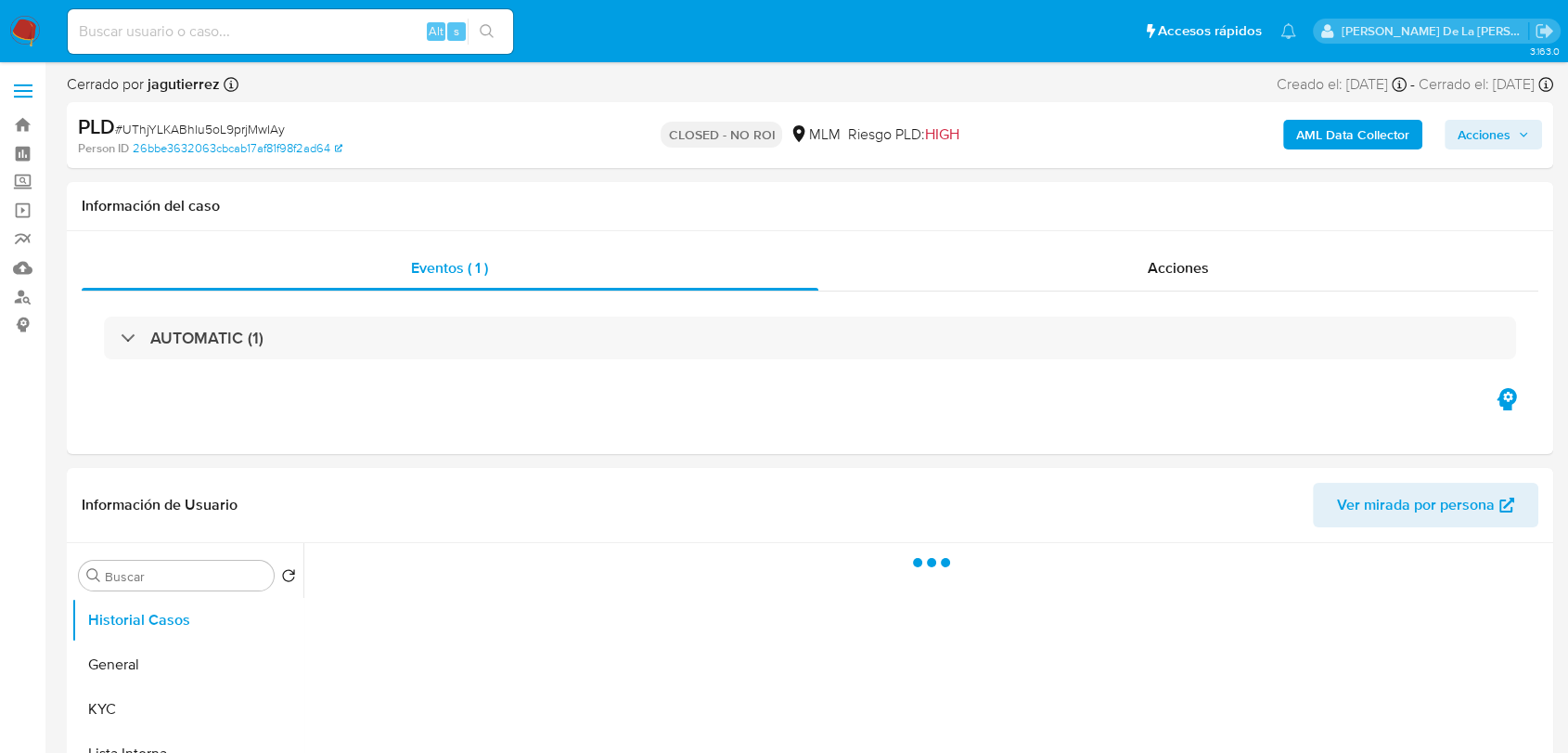
select select "10"
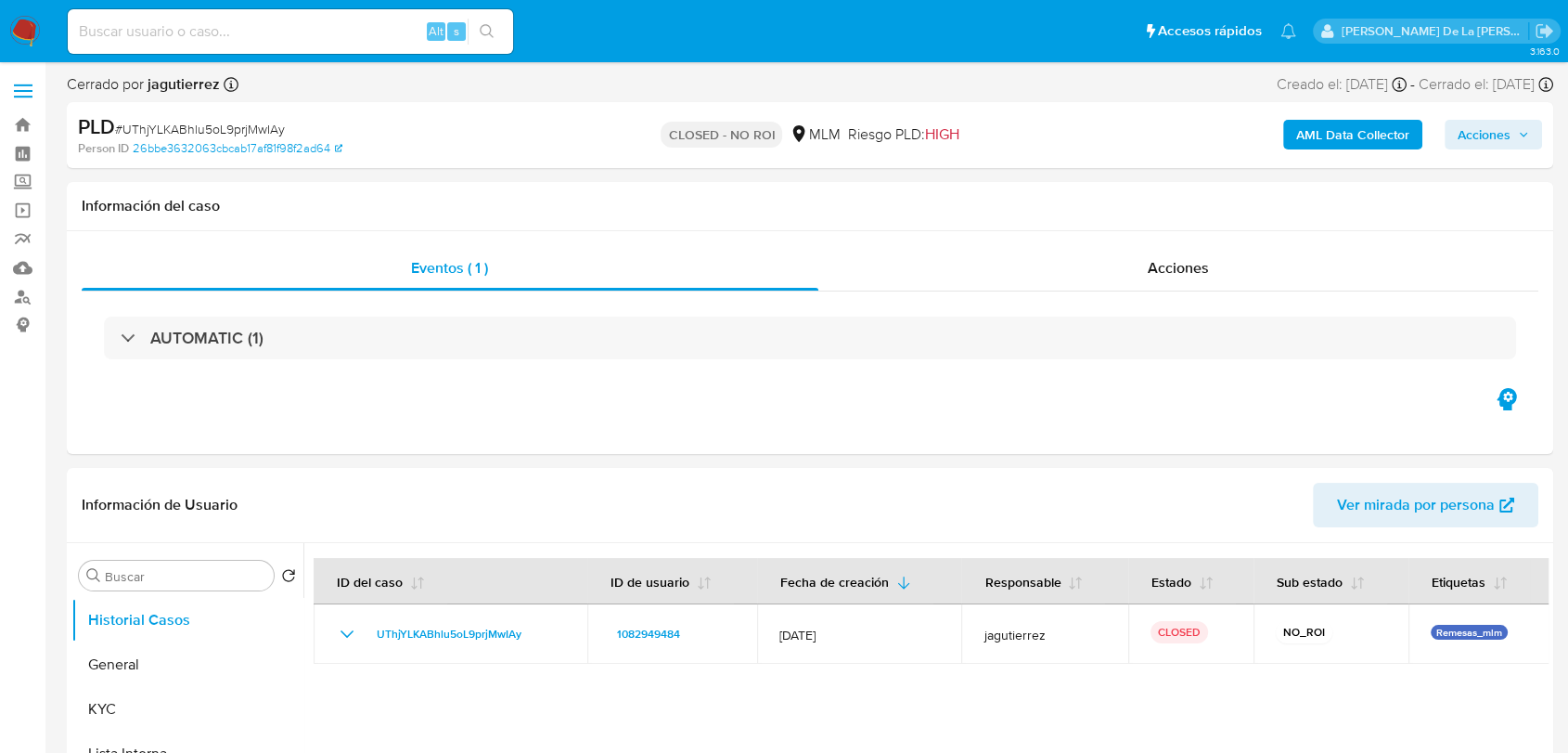
click at [26, 39] on img at bounding box center [25, 31] width 31 height 31
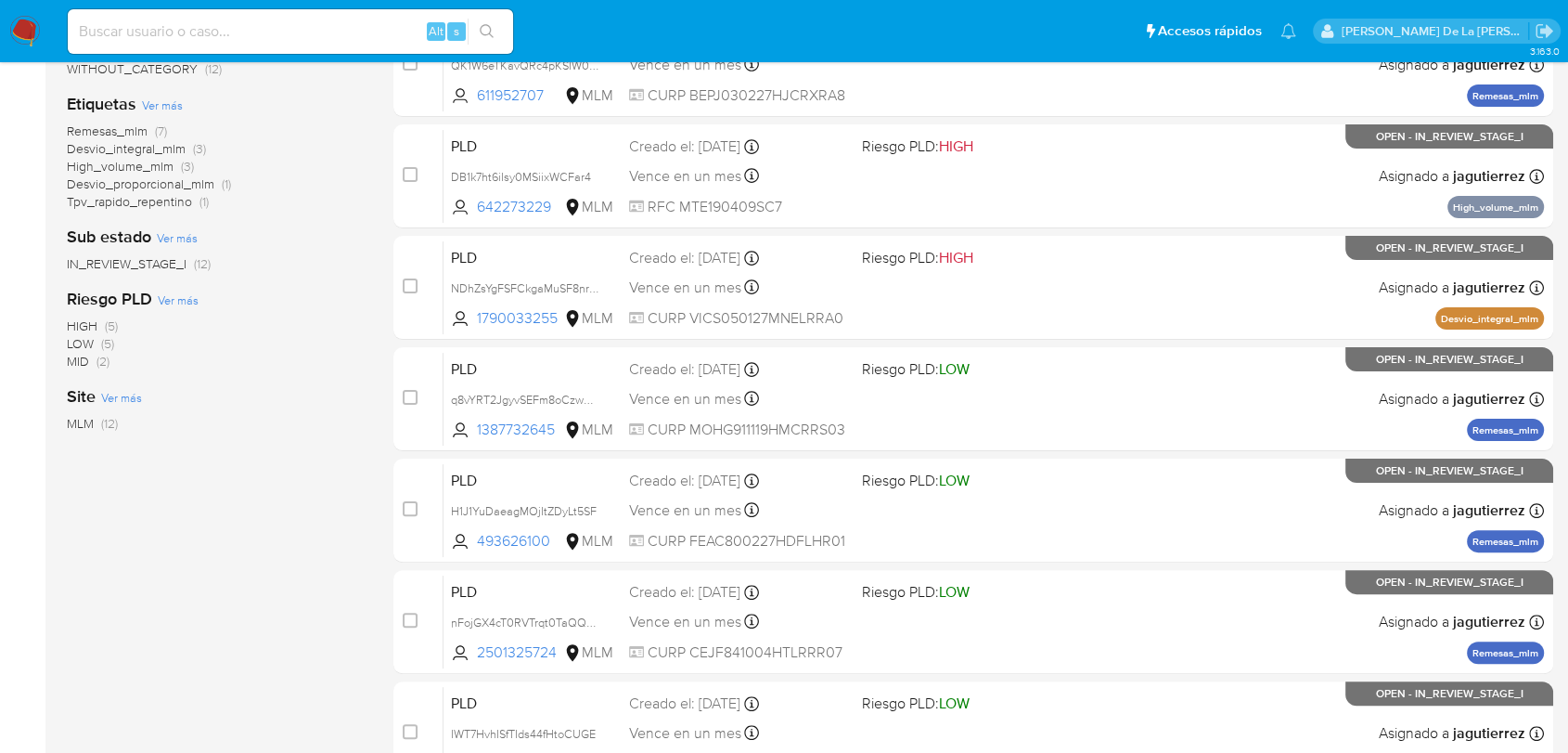
scroll to position [103, 0]
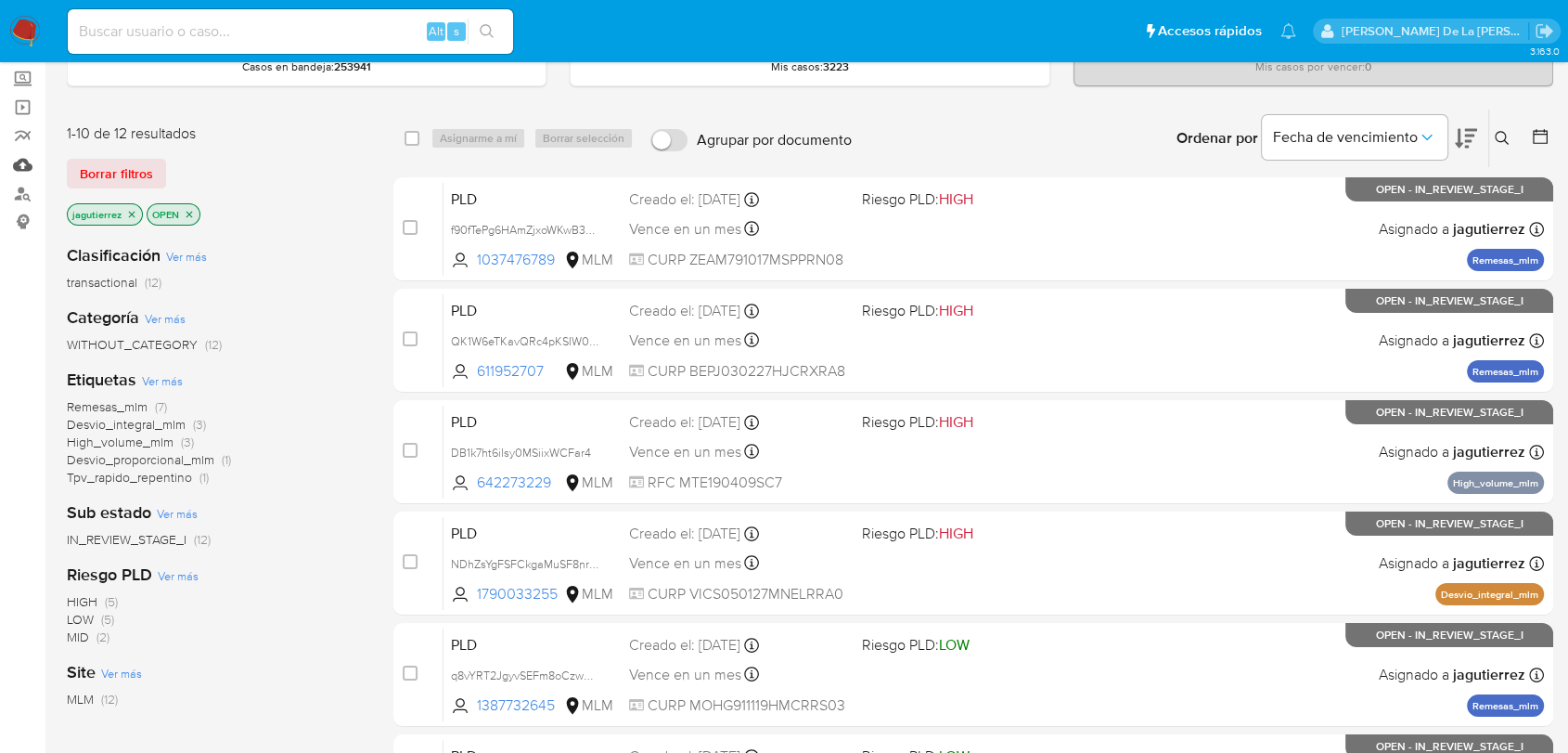
click at [25, 165] on link "Mulan" at bounding box center [110, 164] width 220 height 28
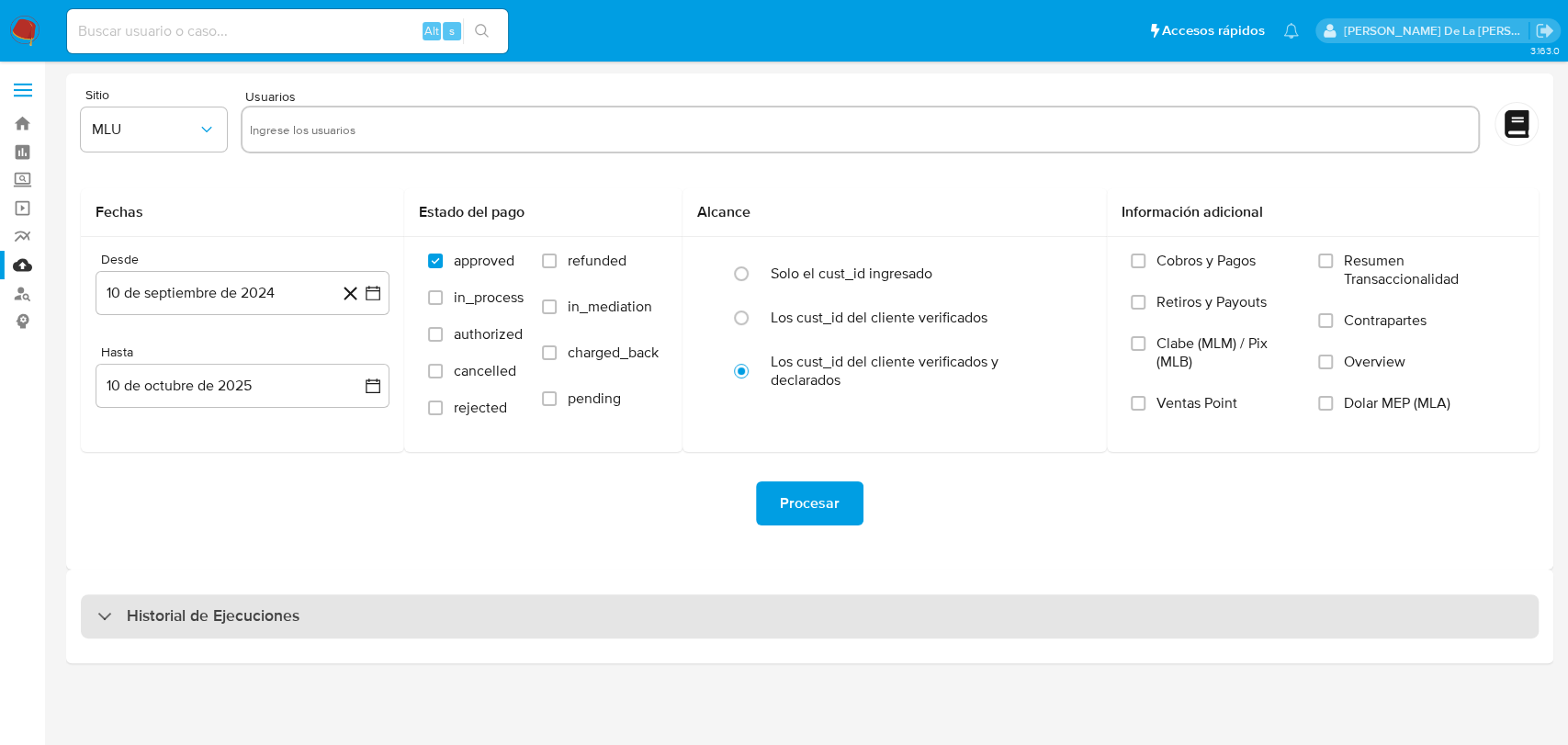
click at [162, 626] on h3 "Historial de Ejecuciones" at bounding box center [212, 616] width 173 height 22
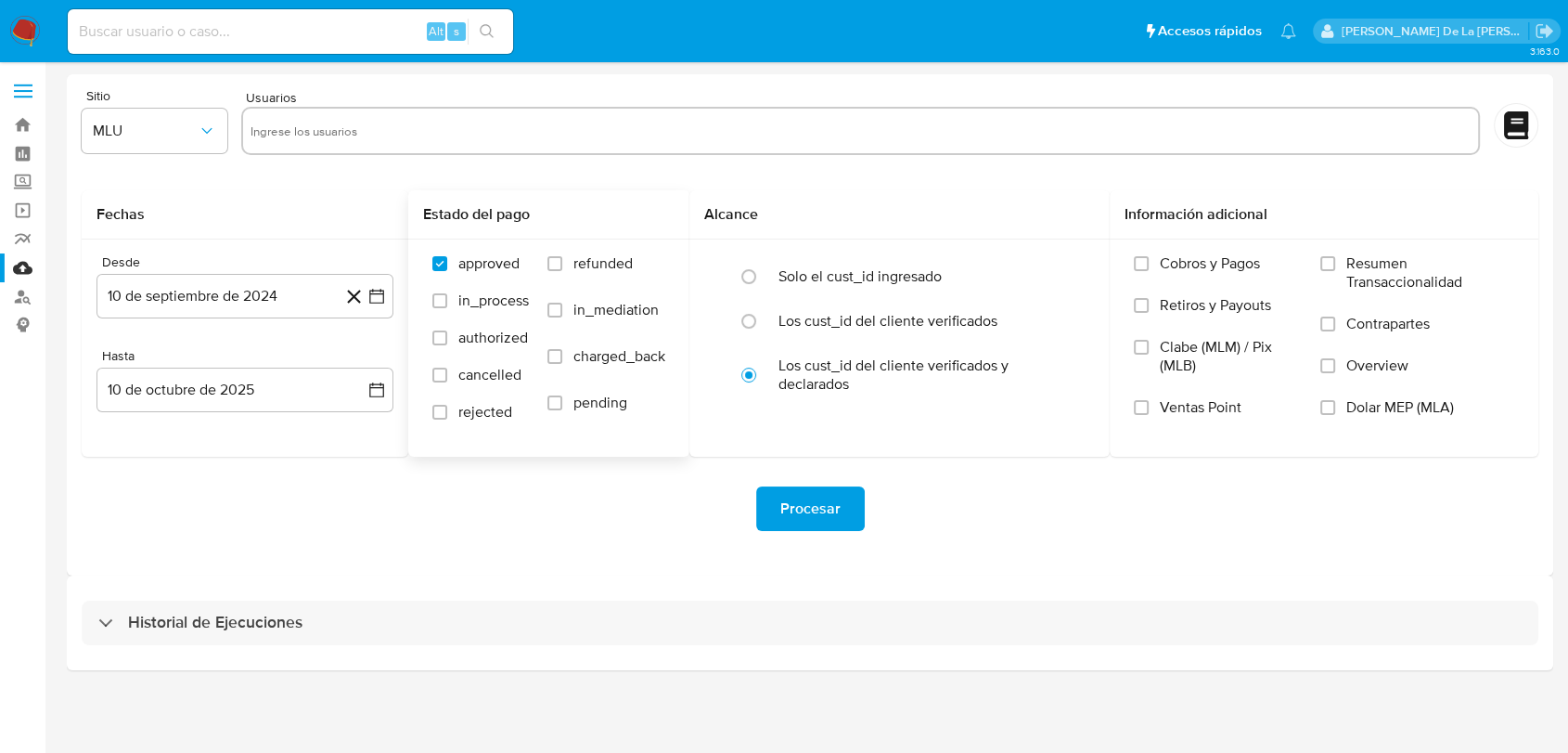
select select "10"
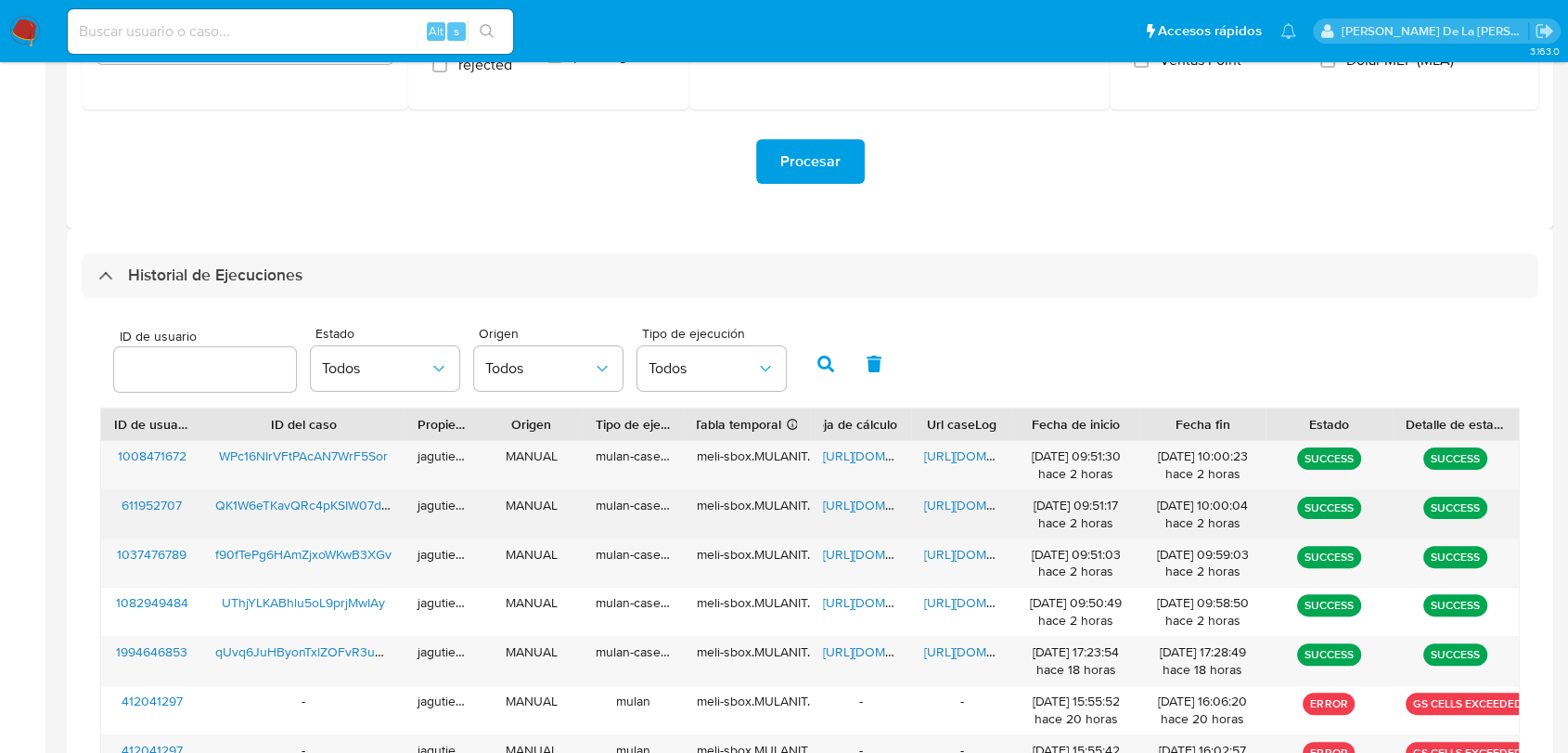
scroll to position [515, 0]
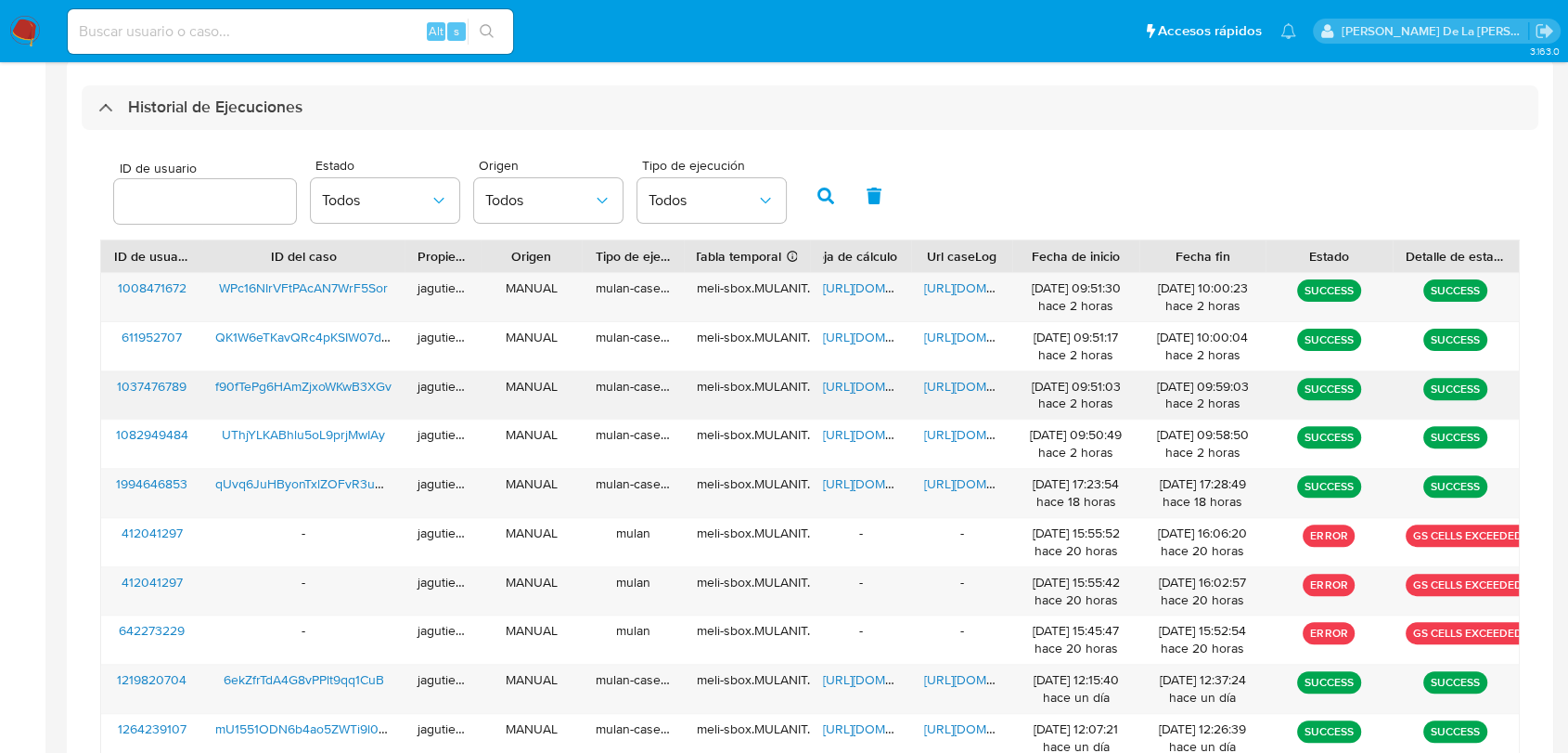
click at [328, 382] on span "f90fTePg6HAmZjxoWKwB3XGv" at bounding box center [303, 385] width 176 height 19
click at [867, 382] on span "https://docs.google.com/spreadsheets/d/1rasU7zz9yot1_CN673jdvJQuDM8tejLuKwZlhra…" at bounding box center [886, 385] width 128 height 19
click at [965, 391] on span "https://docs.google.com/document/d/1Ty_vQQxyEMafZOzT9018cfwDSMUvdw9jencTegqt8_I…" at bounding box center [988, 385] width 128 height 19
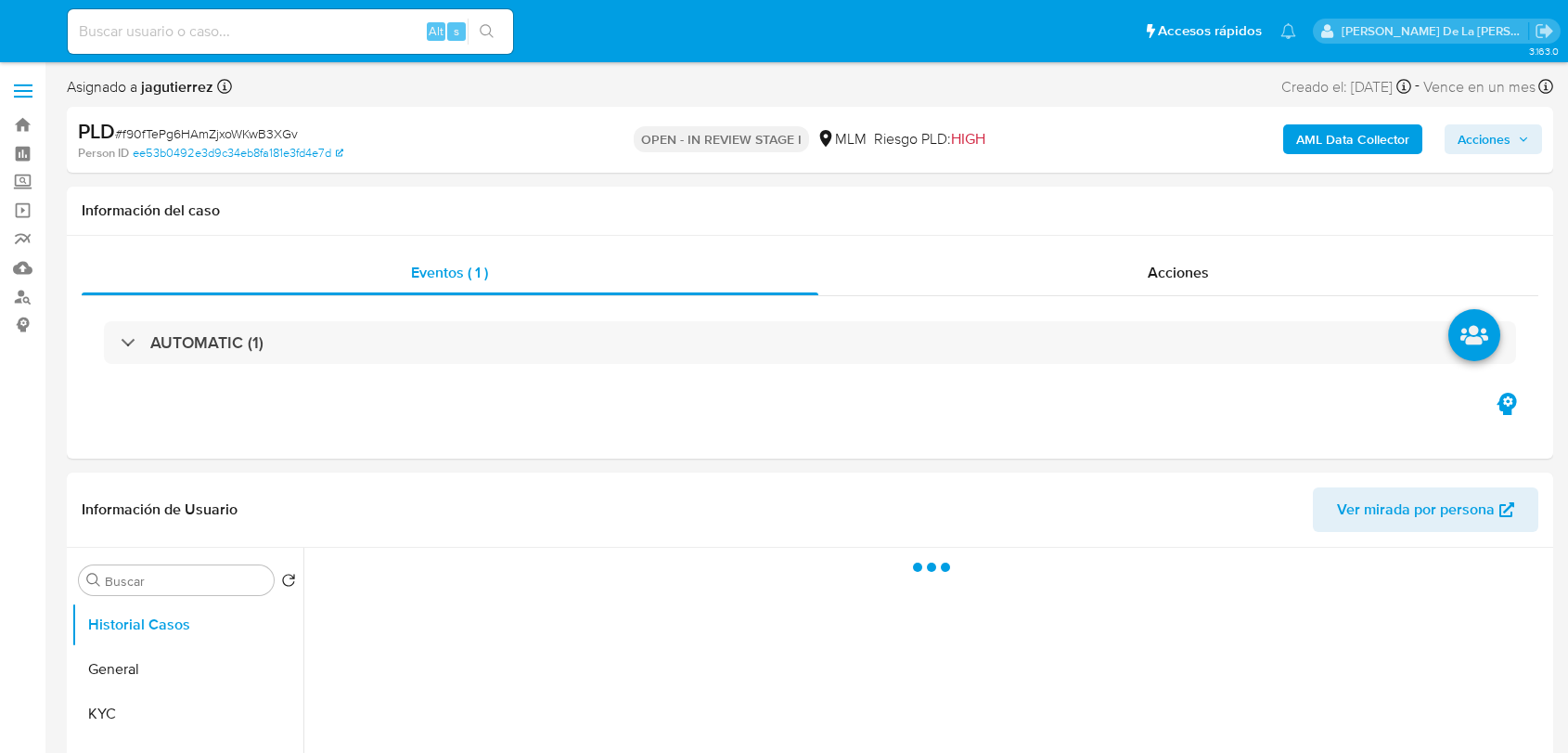
select select "10"
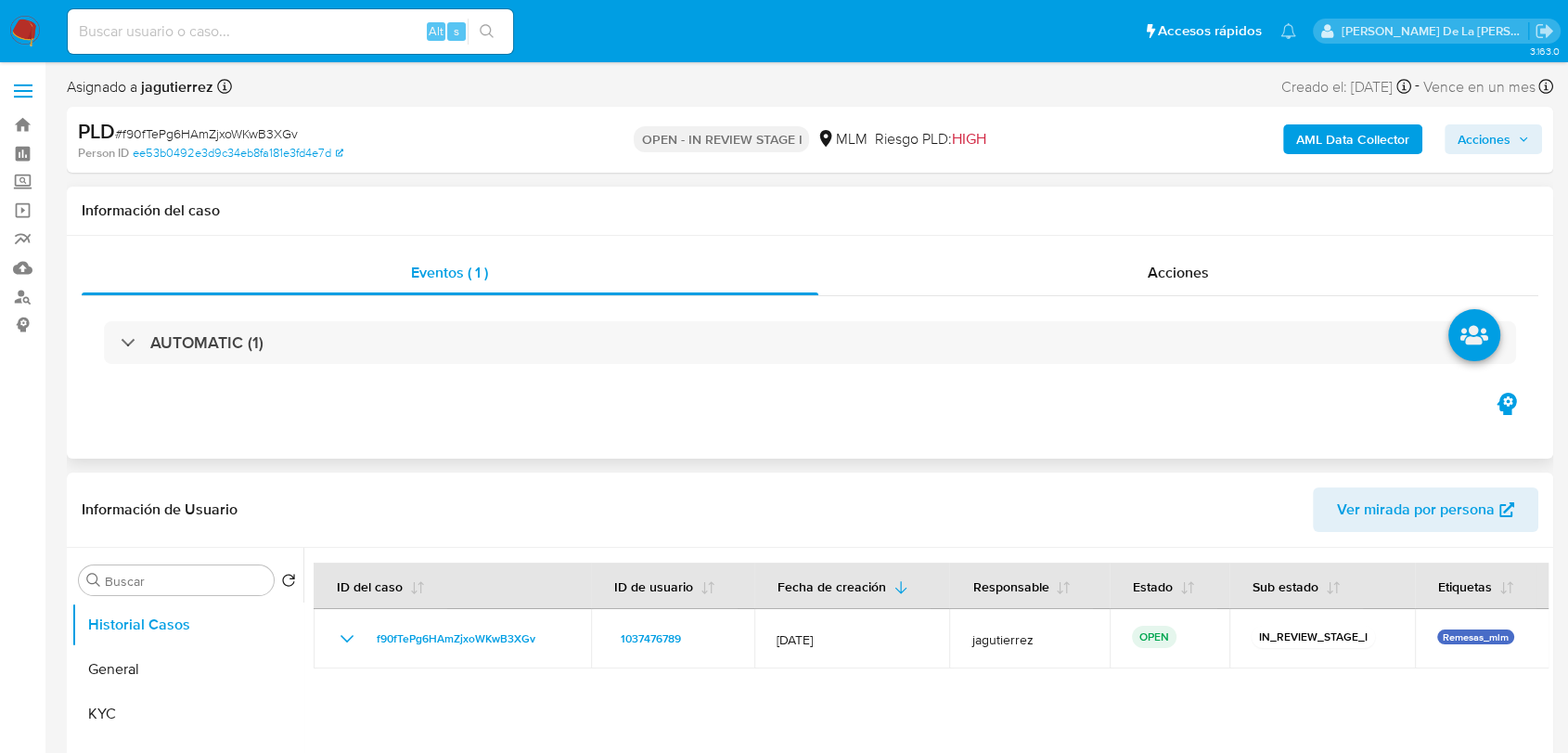
scroll to position [206, 0]
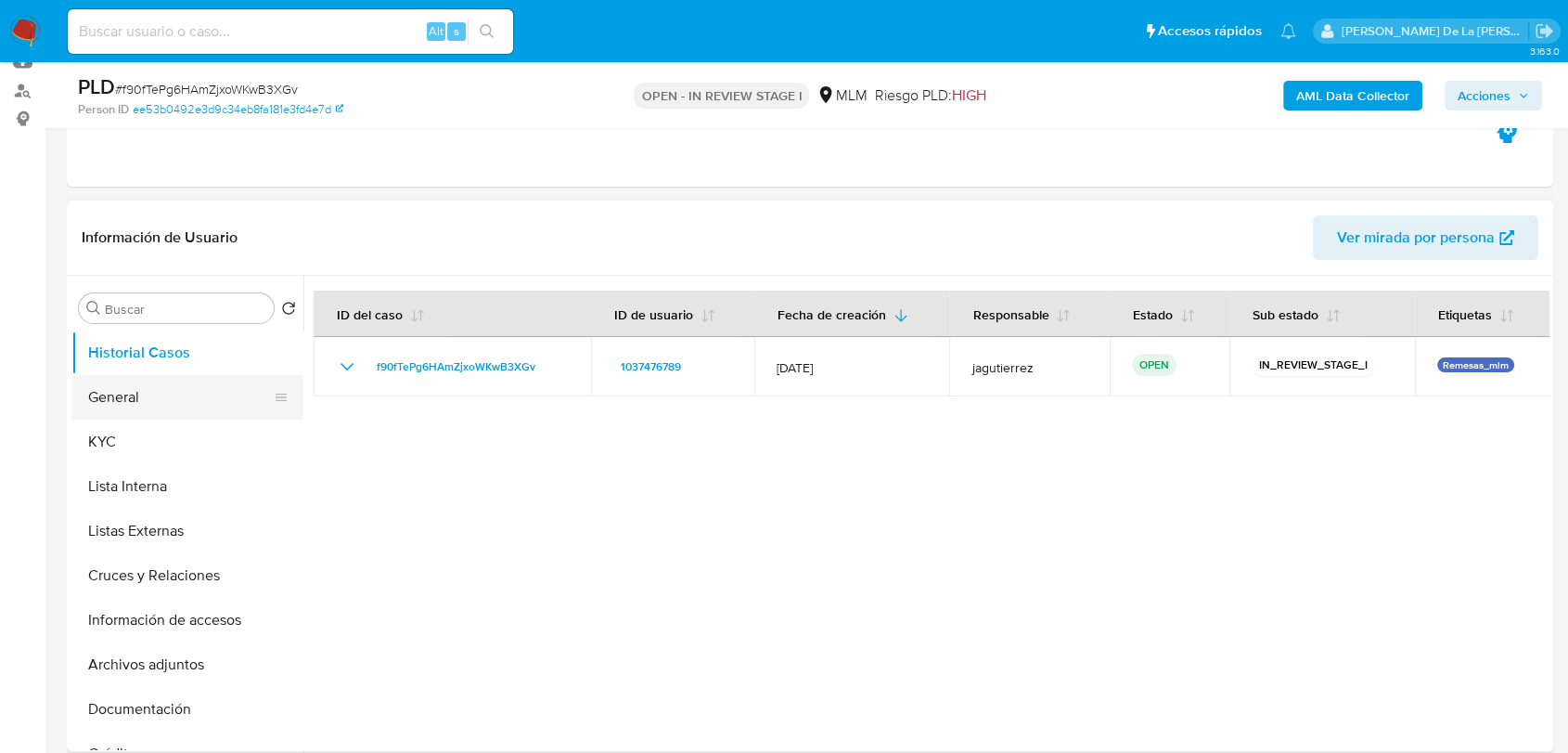
click at [136, 391] on button "General" at bounding box center [179, 397] width 217 height 45
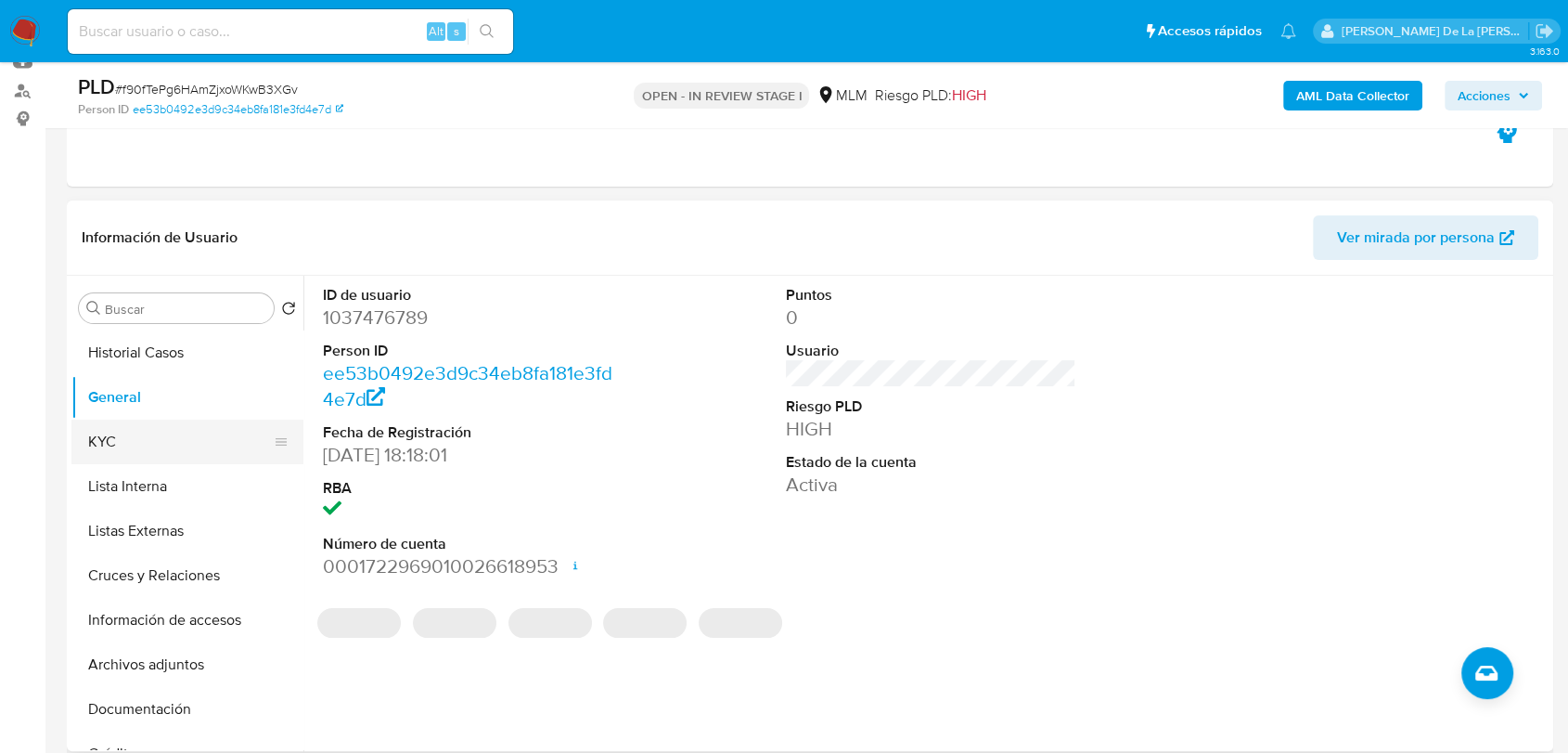
drag, startPoint x: 194, startPoint y: 426, endPoint x: 204, endPoint y: 428, distance: 10.2
click at [194, 425] on button "KYC" at bounding box center [179, 442] width 217 height 45
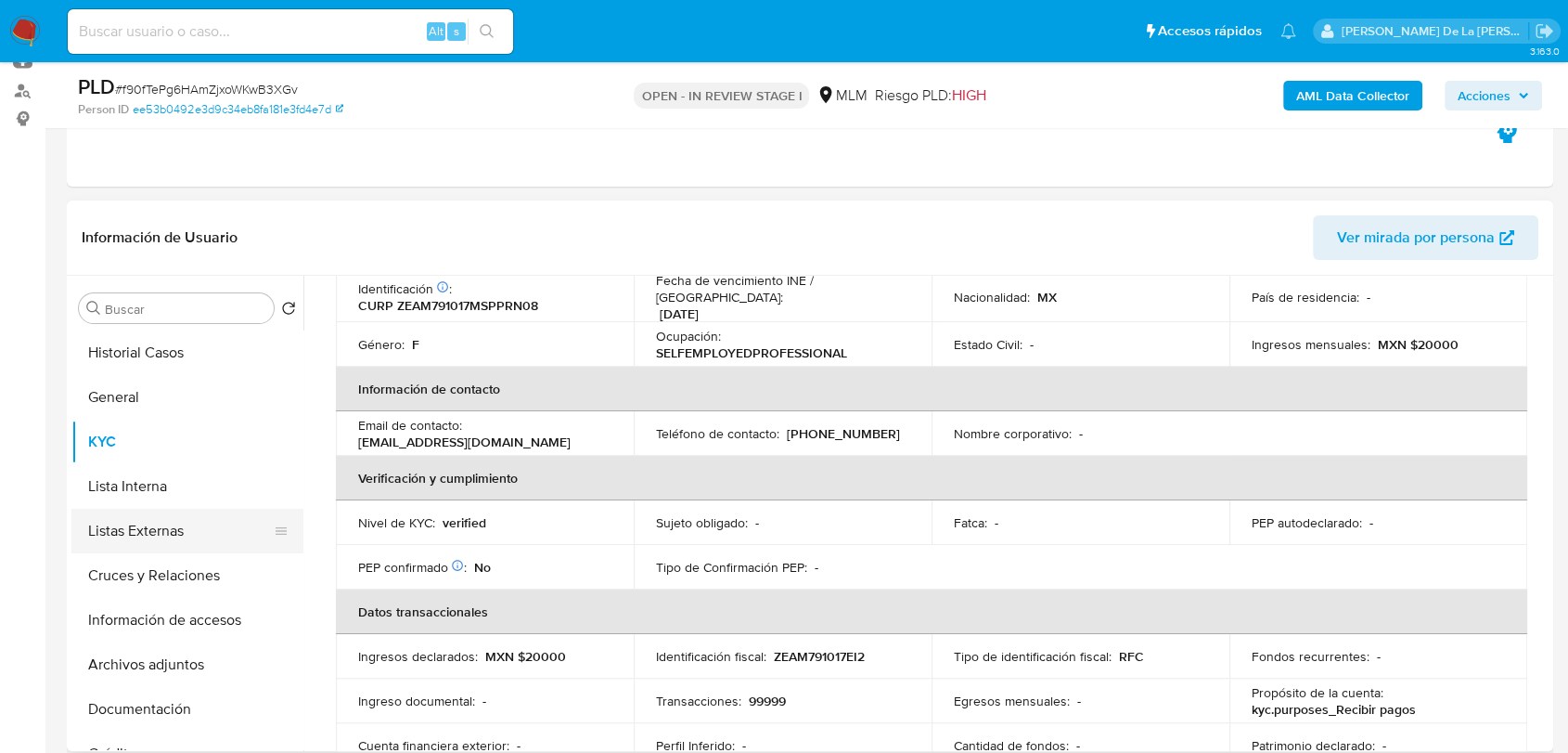
scroll to position [14, 0]
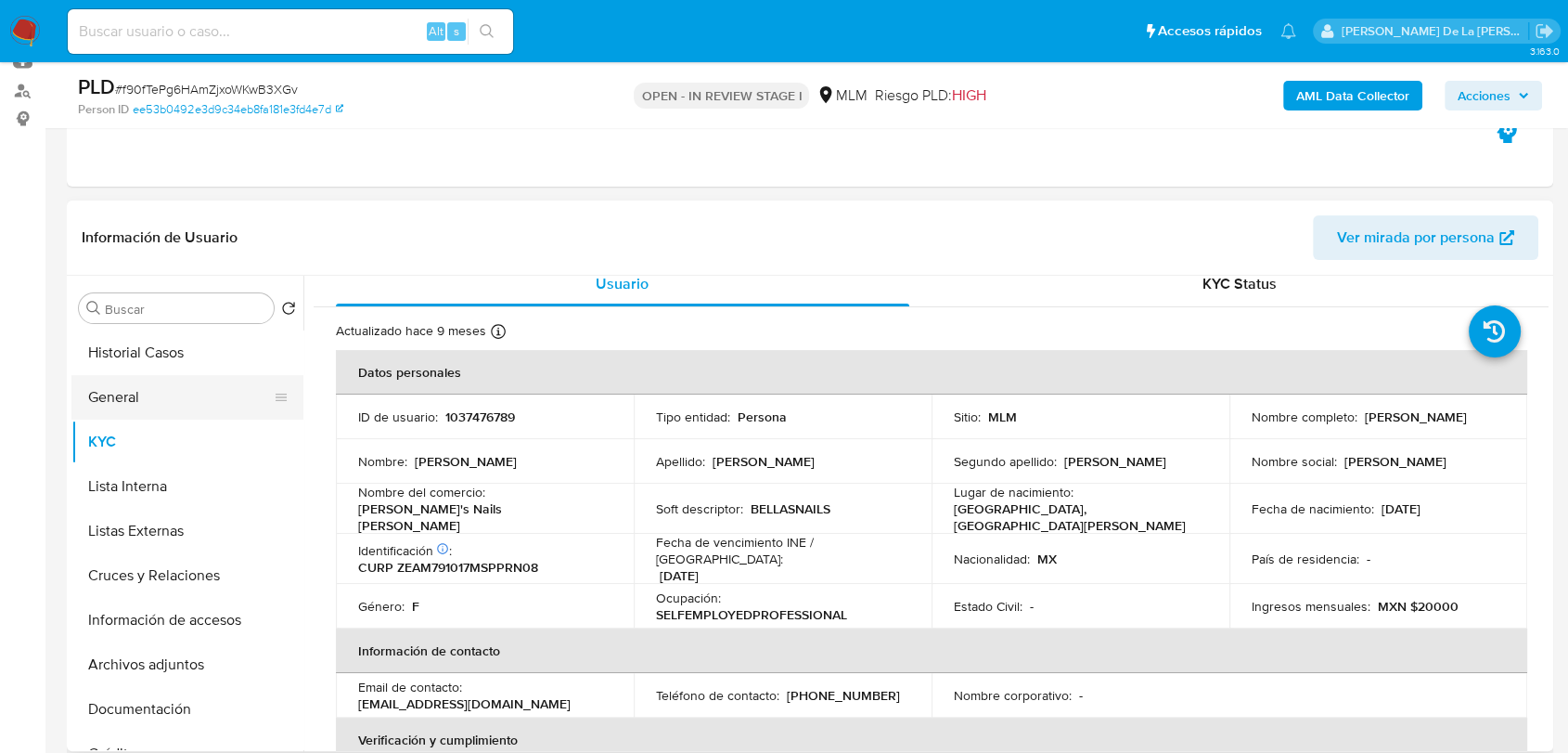
click at [142, 403] on button "General" at bounding box center [179, 397] width 217 height 45
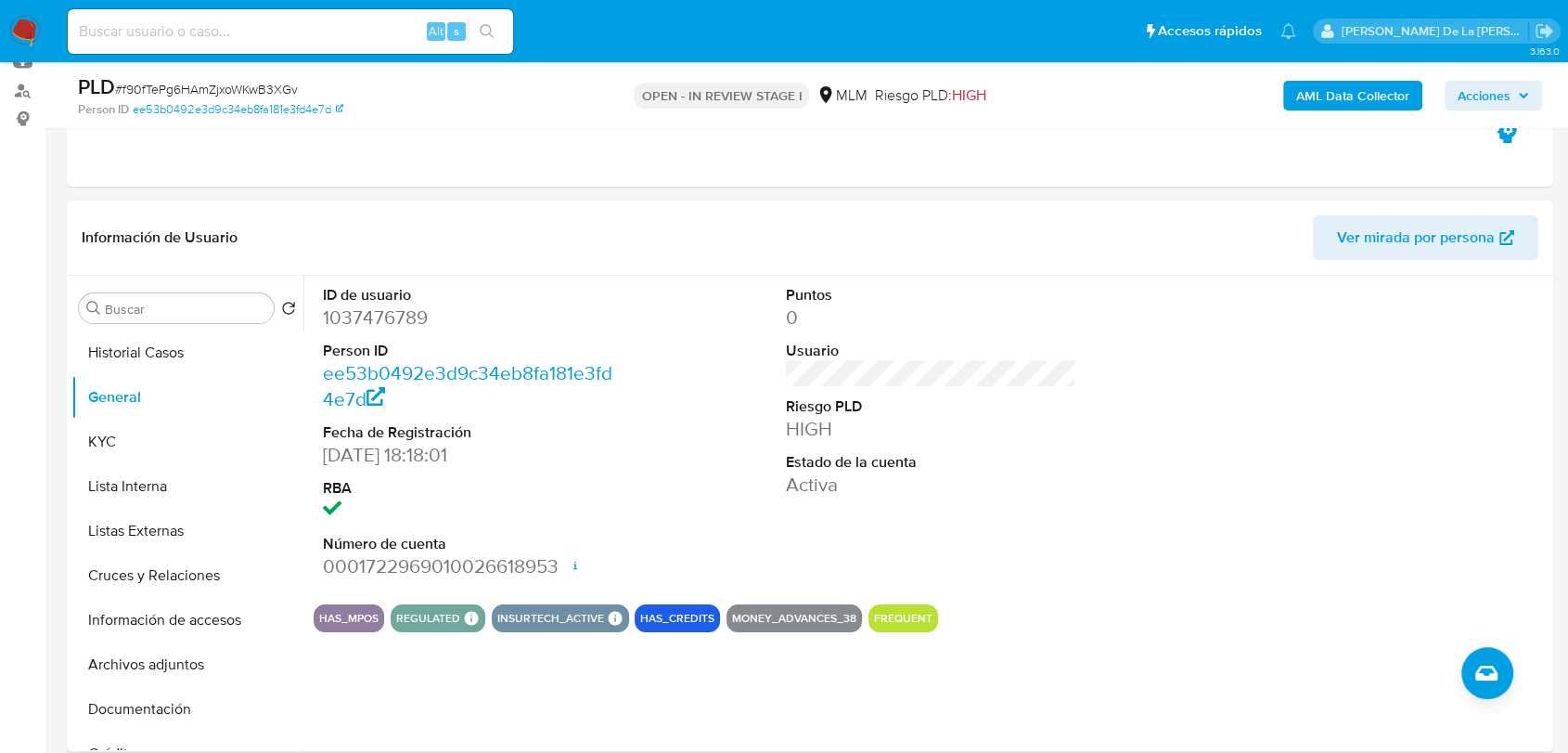
click at [372, 313] on dd "1037476789" at bounding box center [468, 317] width 291 height 26
click at [372, 312] on dd "1037476789" at bounding box center [468, 317] width 291 height 26
copy dd "1037476789"
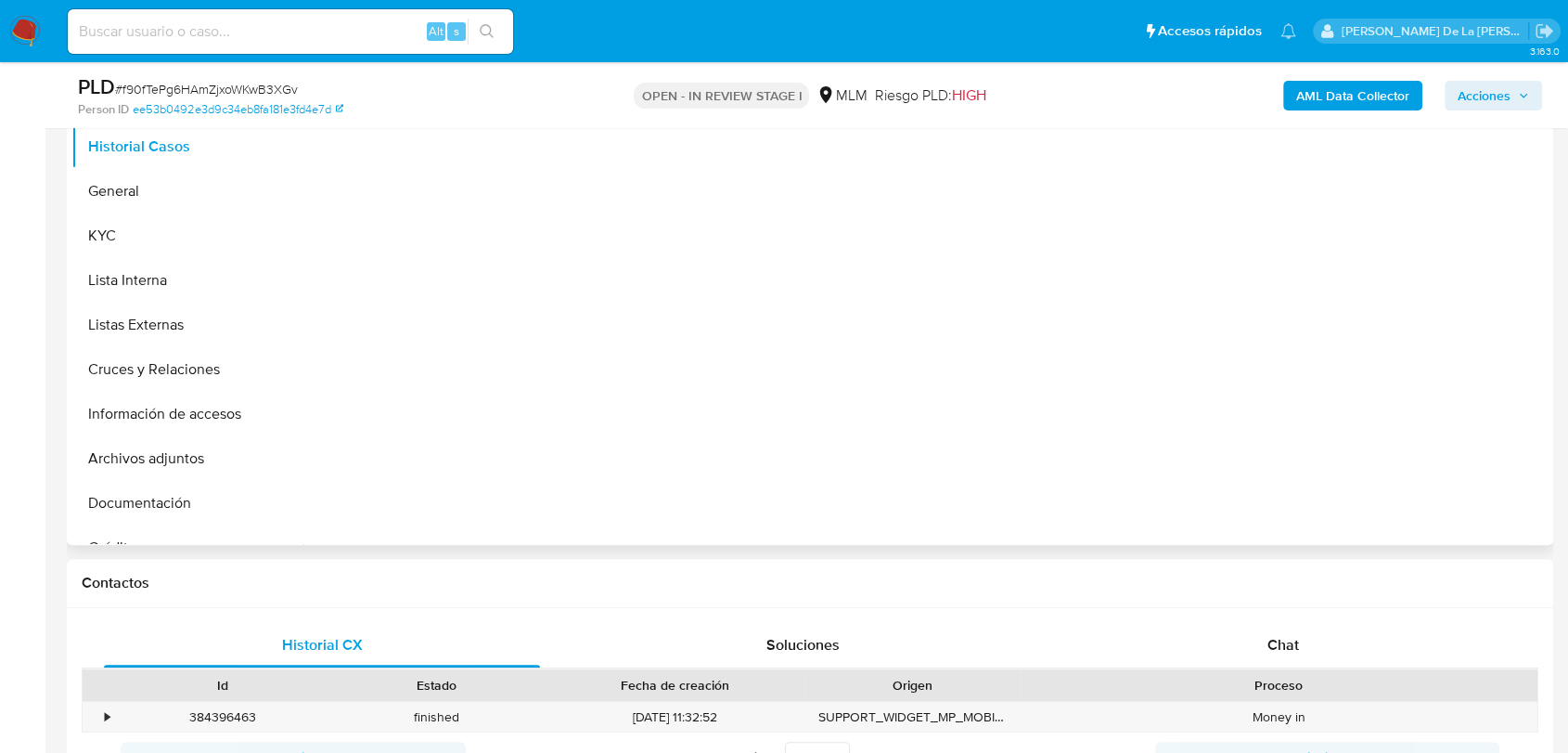
select select "10"
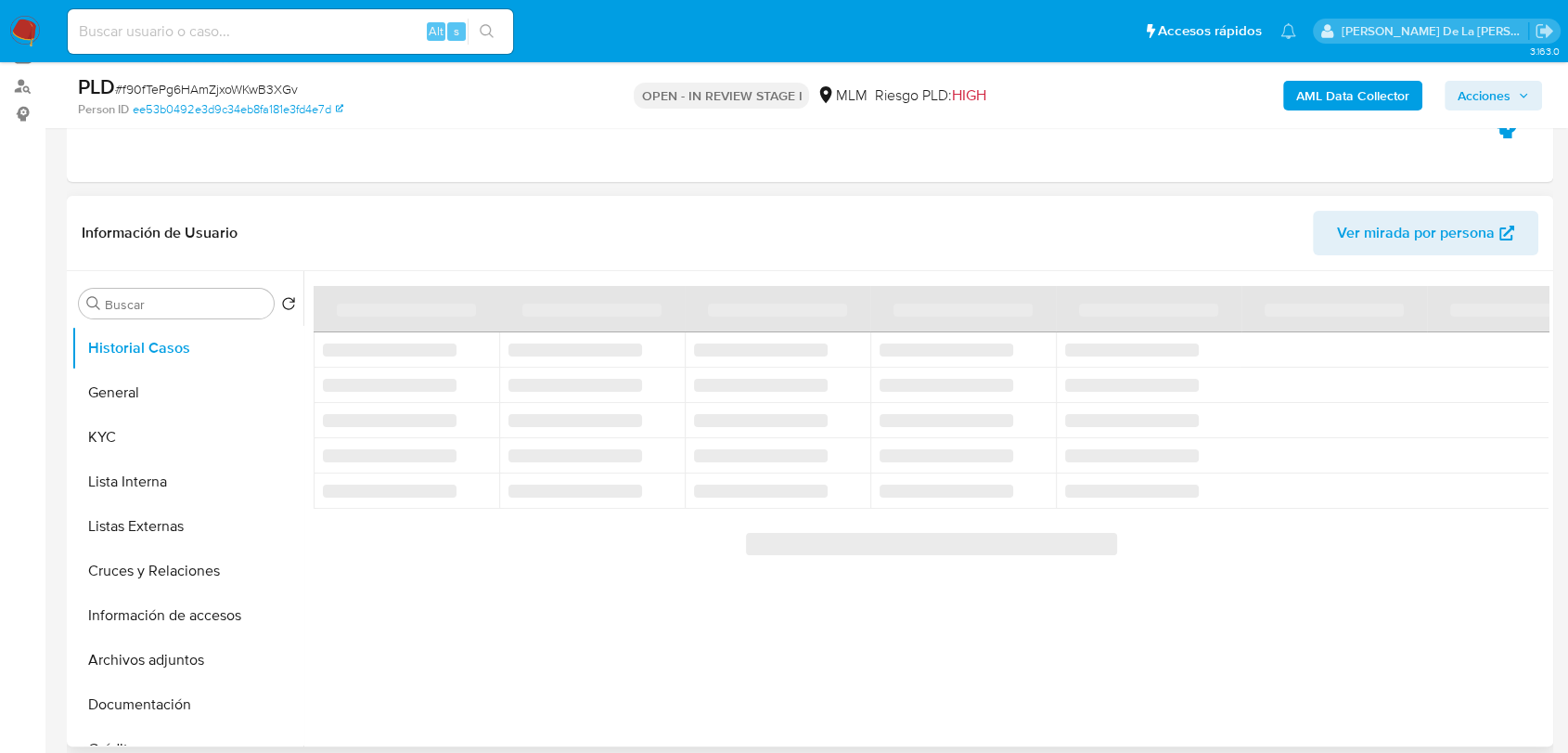
scroll to position [206, 0]
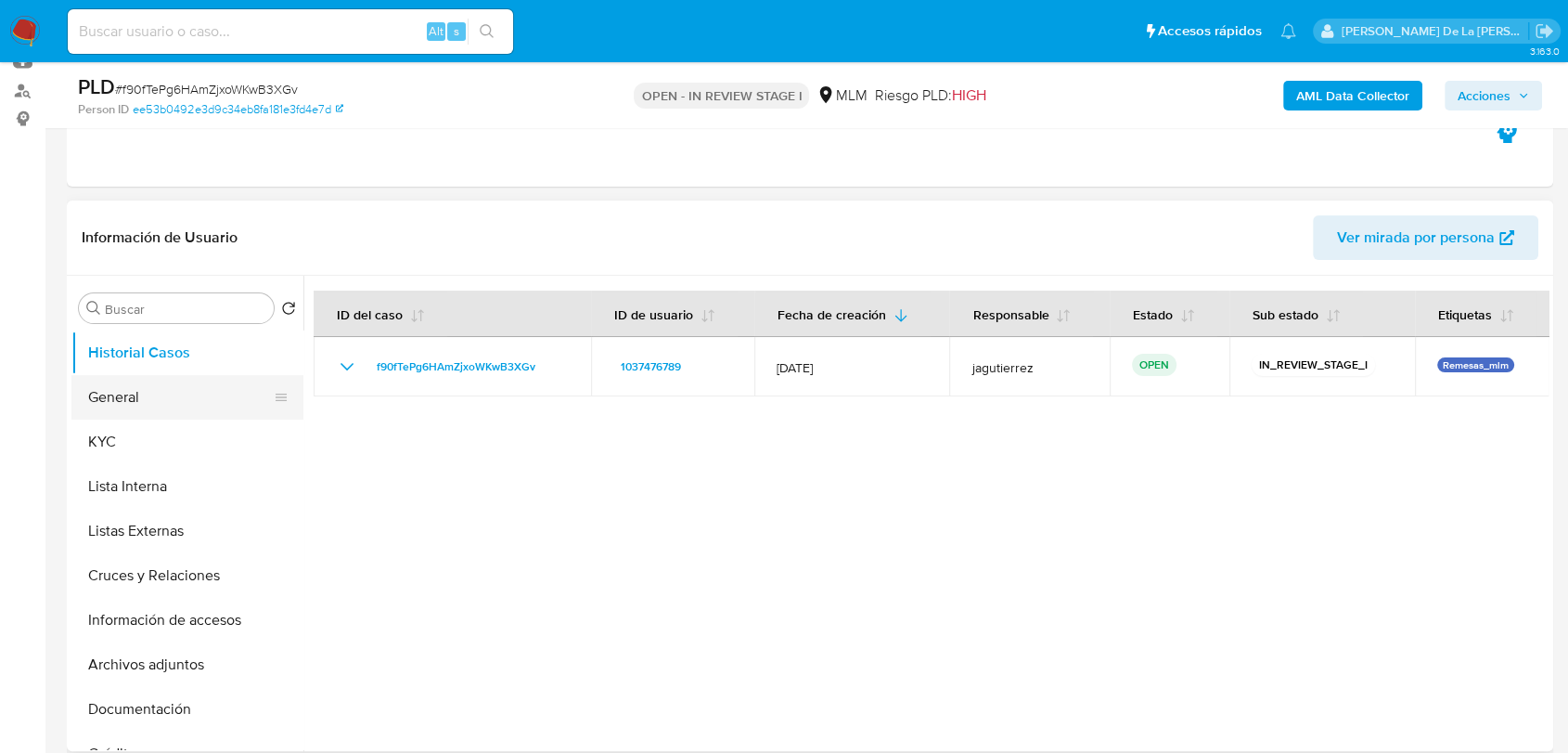
click at [175, 403] on button "General" at bounding box center [179, 397] width 217 height 45
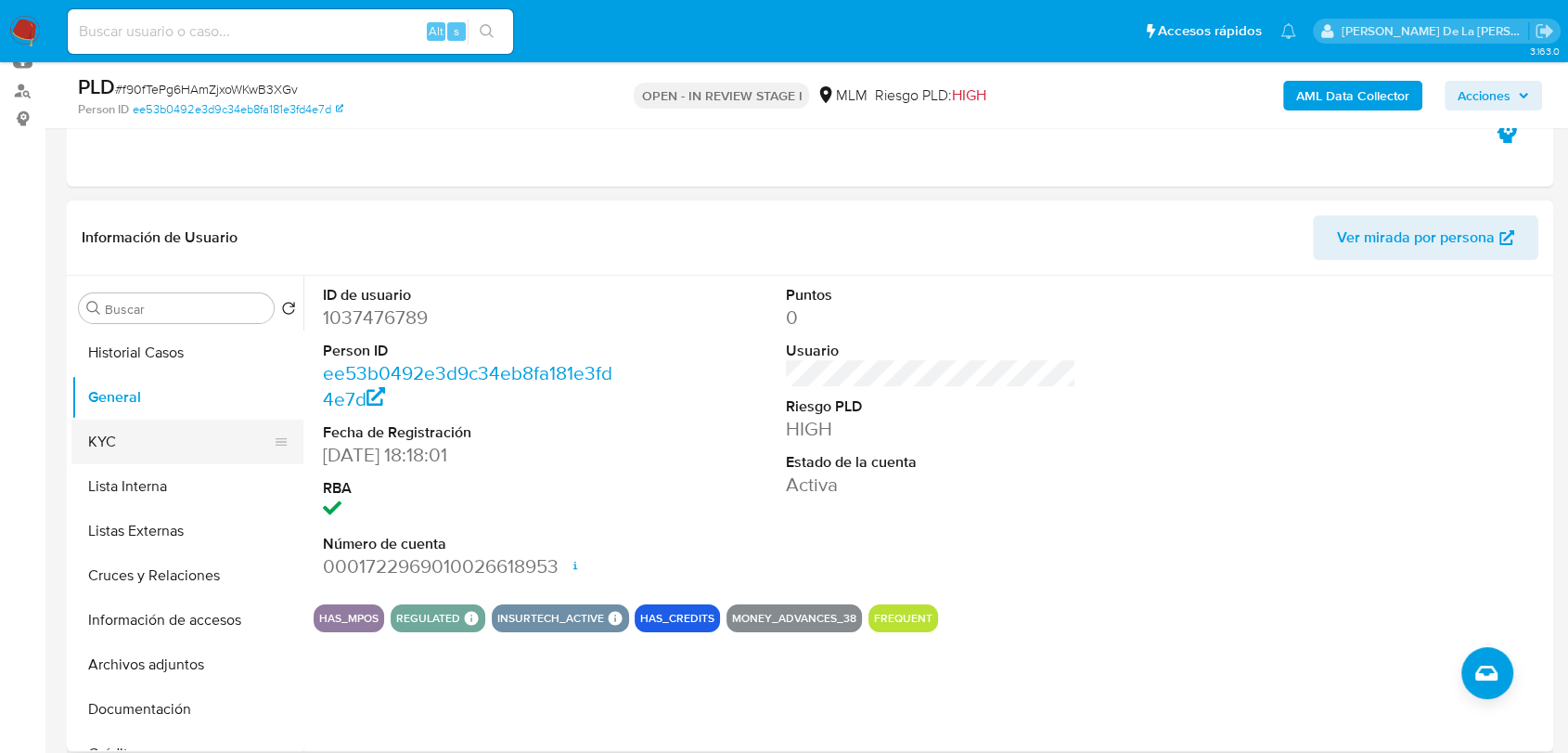
click at [153, 440] on button "KYC" at bounding box center [179, 442] width 217 height 45
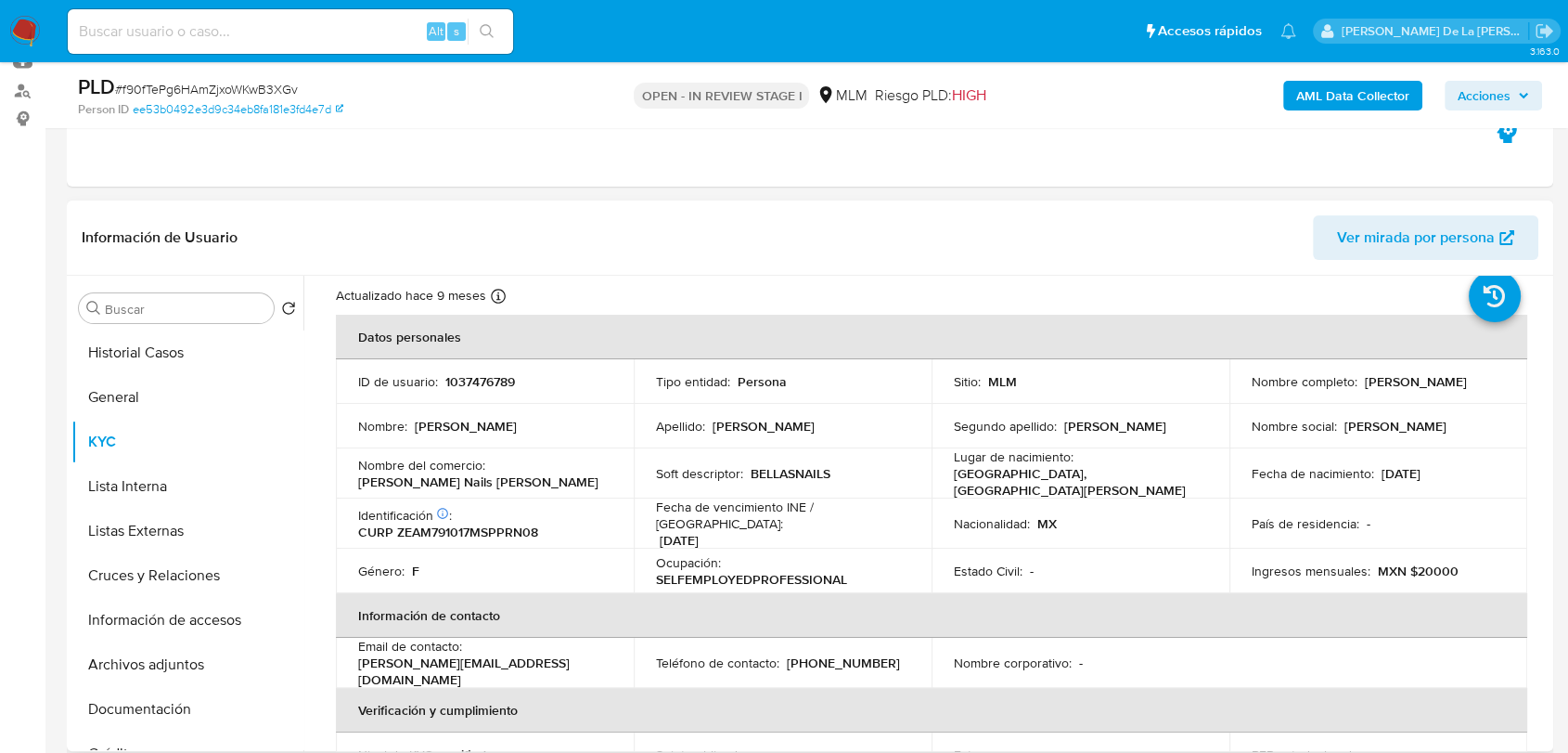
scroll to position [0, 0]
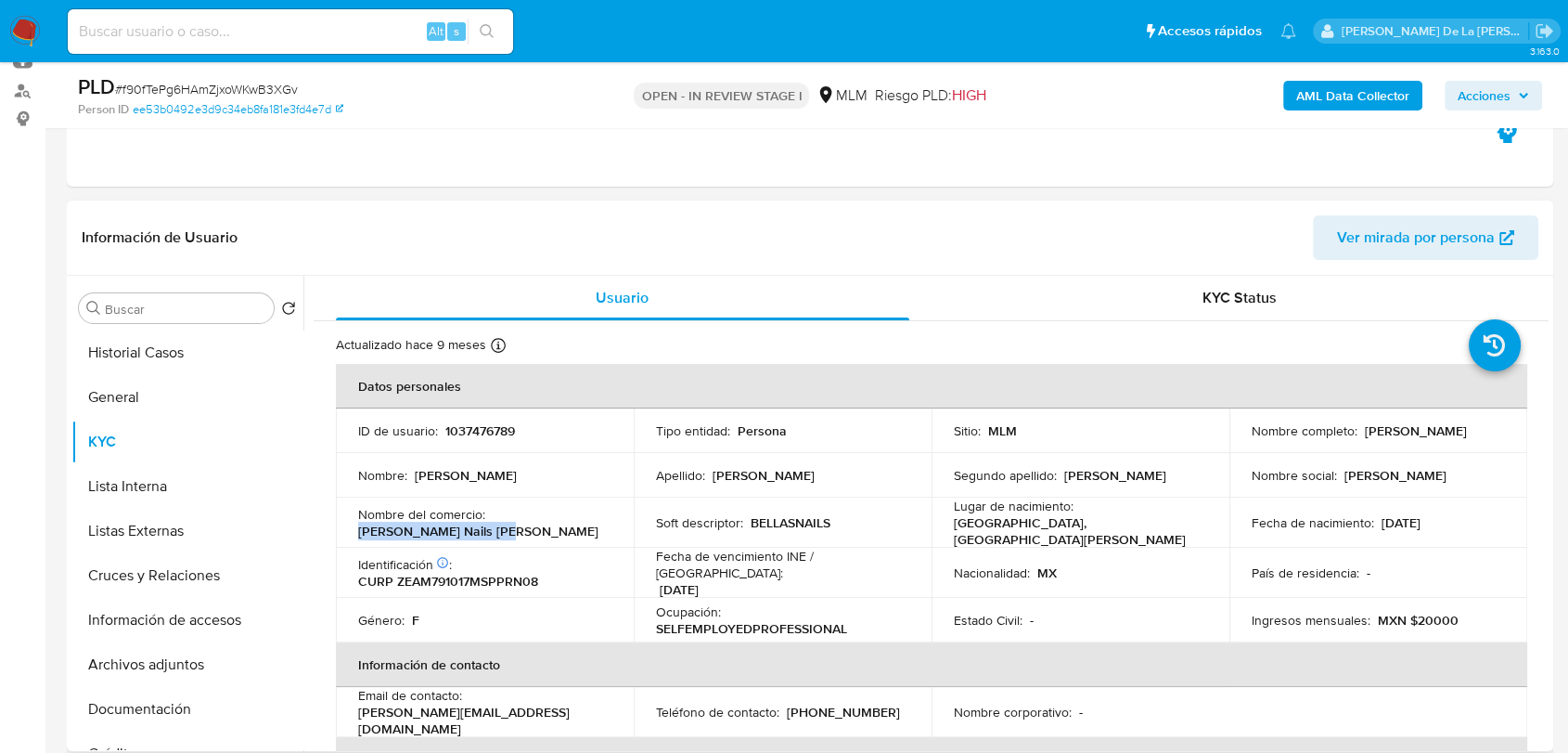
drag, startPoint x: 499, startPoint y: 533, endPoint x: 338, endPoint y: 530, distance: 161.0
click at [338, 530] on td "Nombre del comercio : [PERSON_NAME] Nails Spa [PERSON_NAME]" at bounding box center [484, 522] width 297 height 50
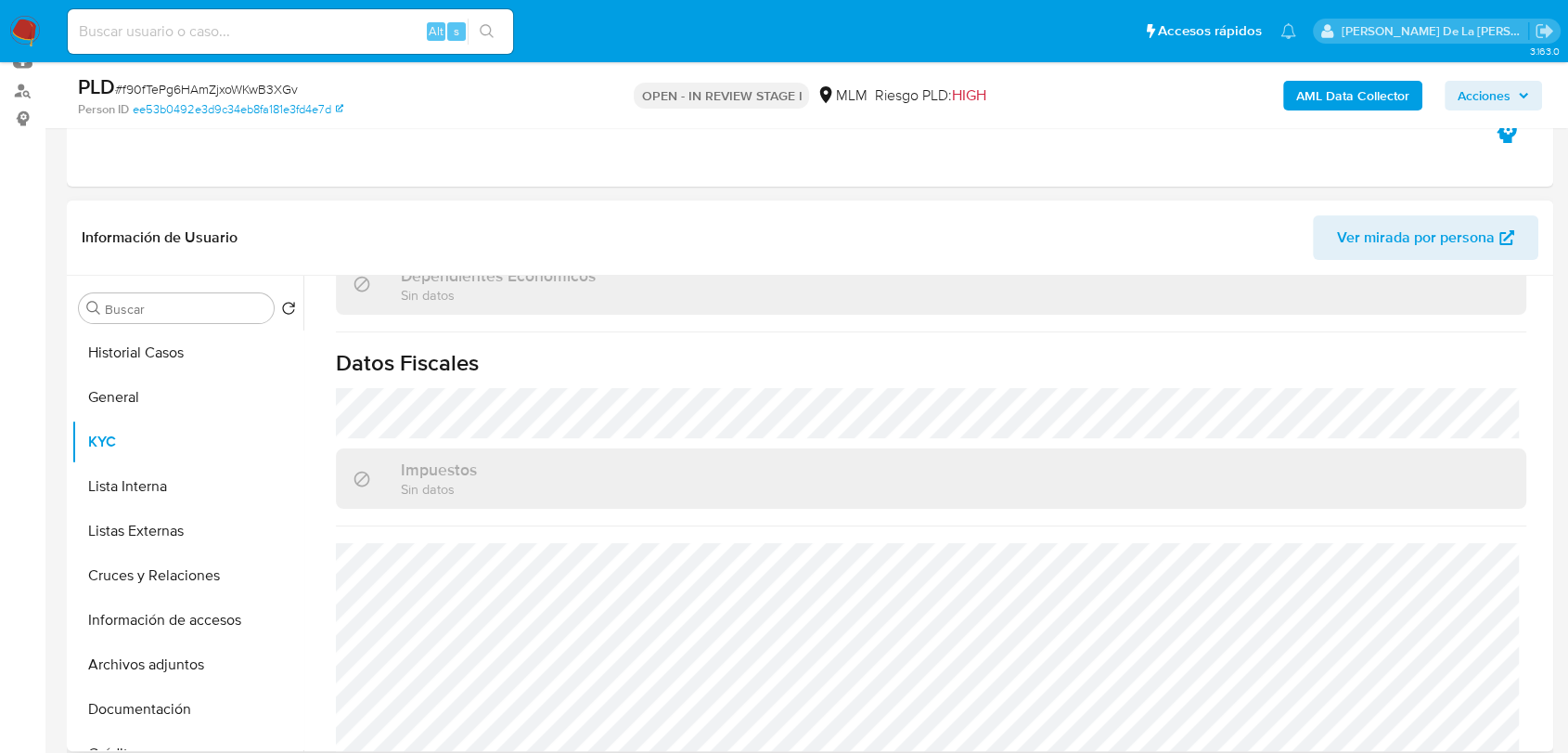
scroll to position [1148, 0]
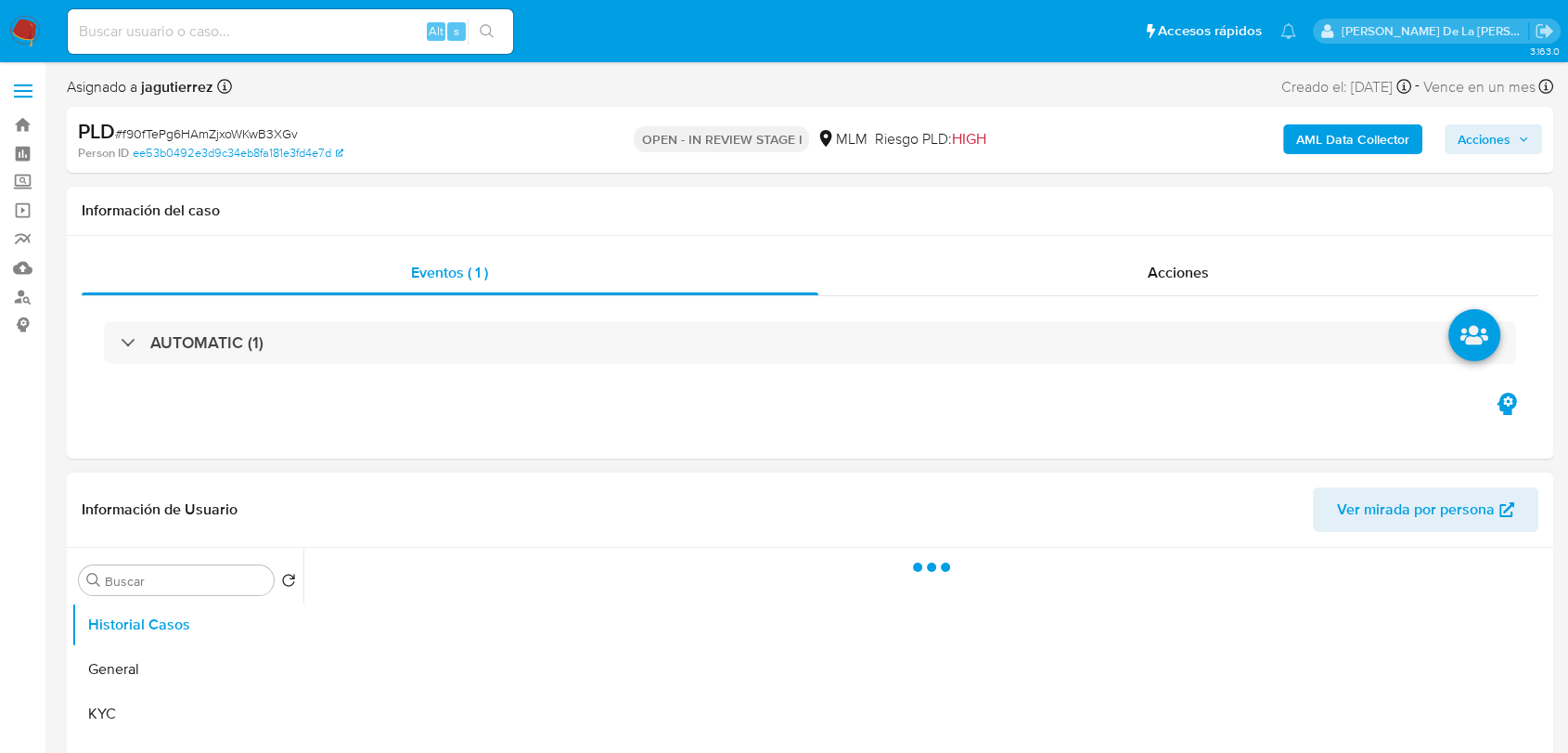
select select "10"
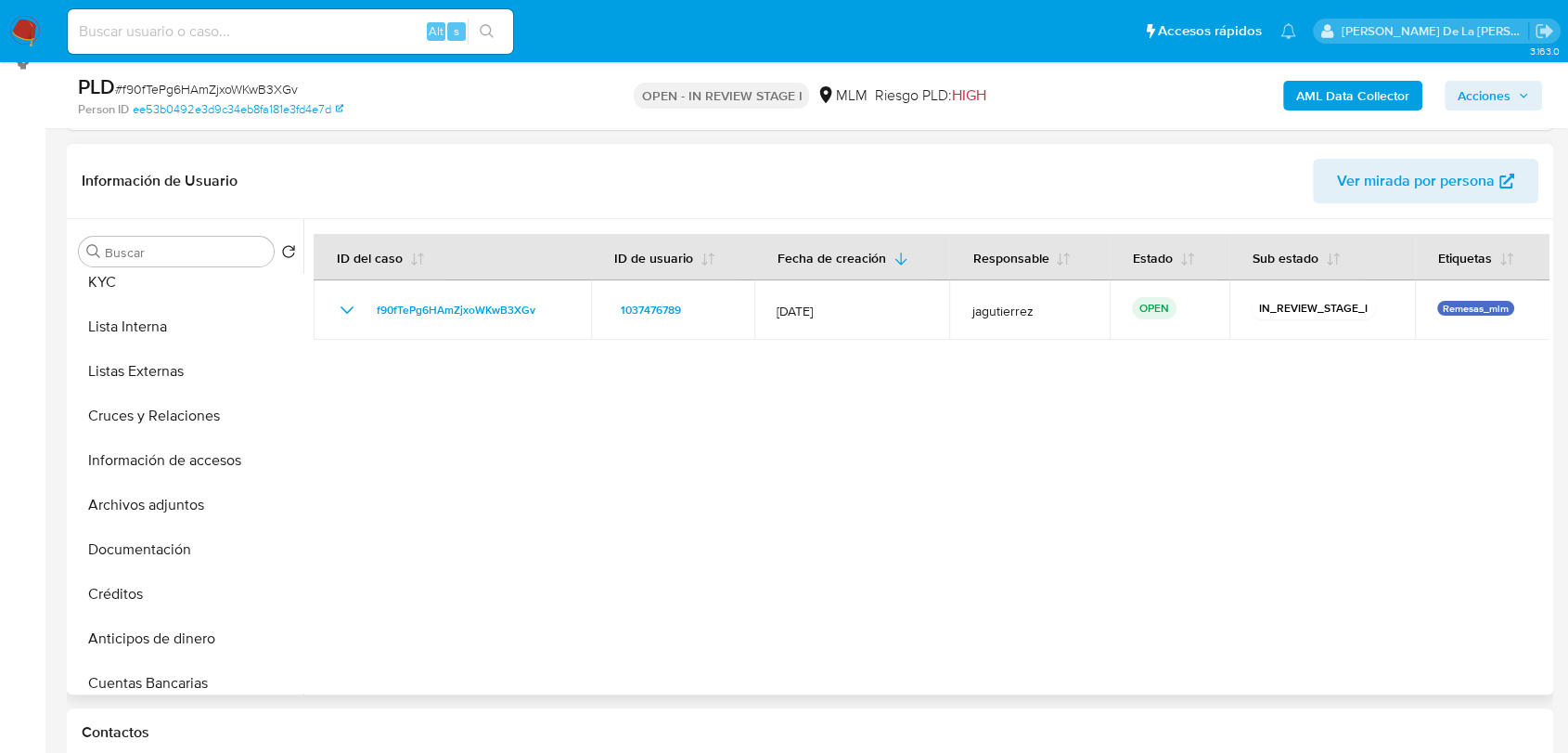
scroll to position [104, 0]
click at [161, 501] on button "Archivos adjuntos" at bounding box center [179, 504] width 217 height 45
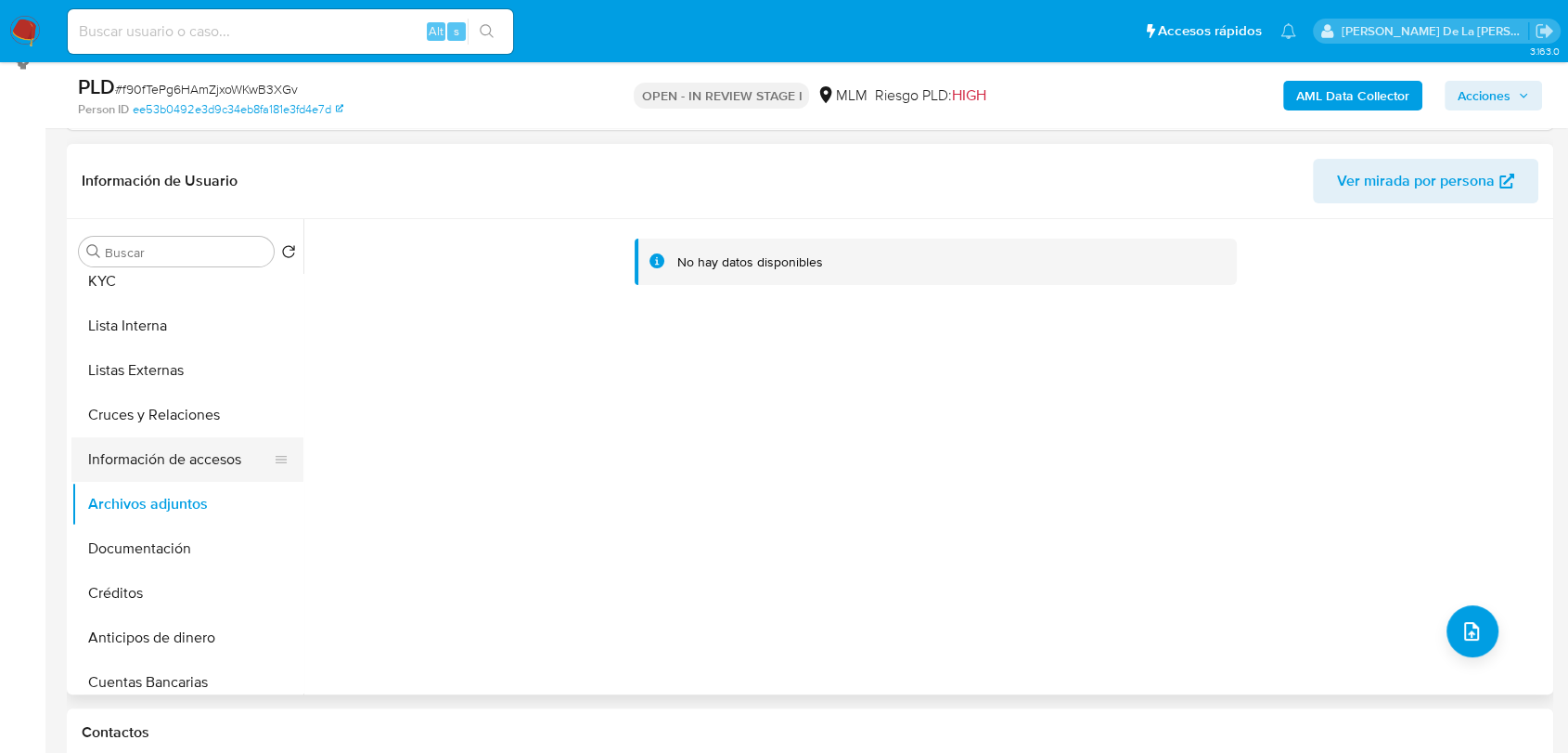
click at [193, 458] on button "Información de accesos" at bounding box center [179, 459] width 217 height 45
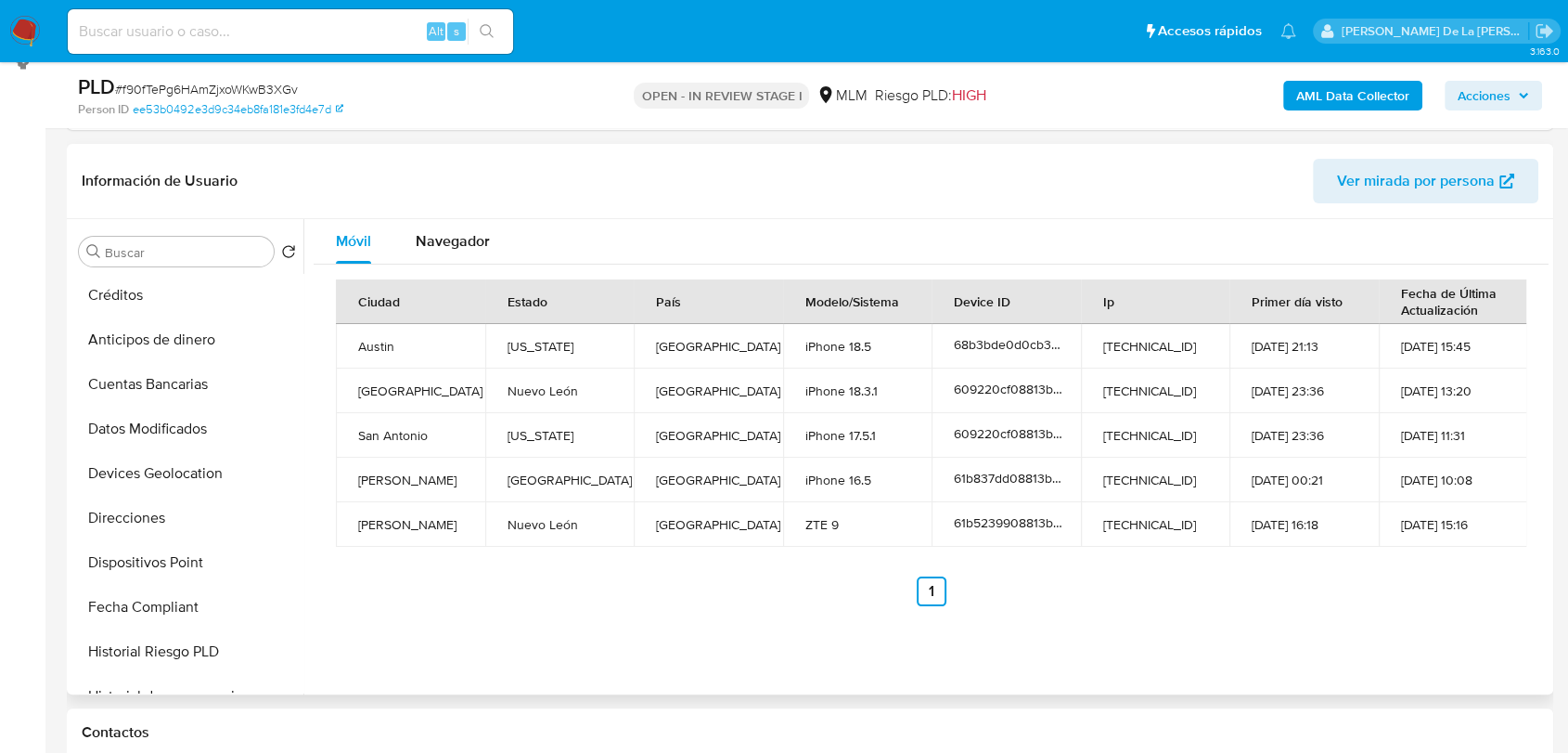
scroll to position [403, 0]
click at [158, 488] on button "Devices Geolocation" at bounding box center [179, 472] width 217 height 45
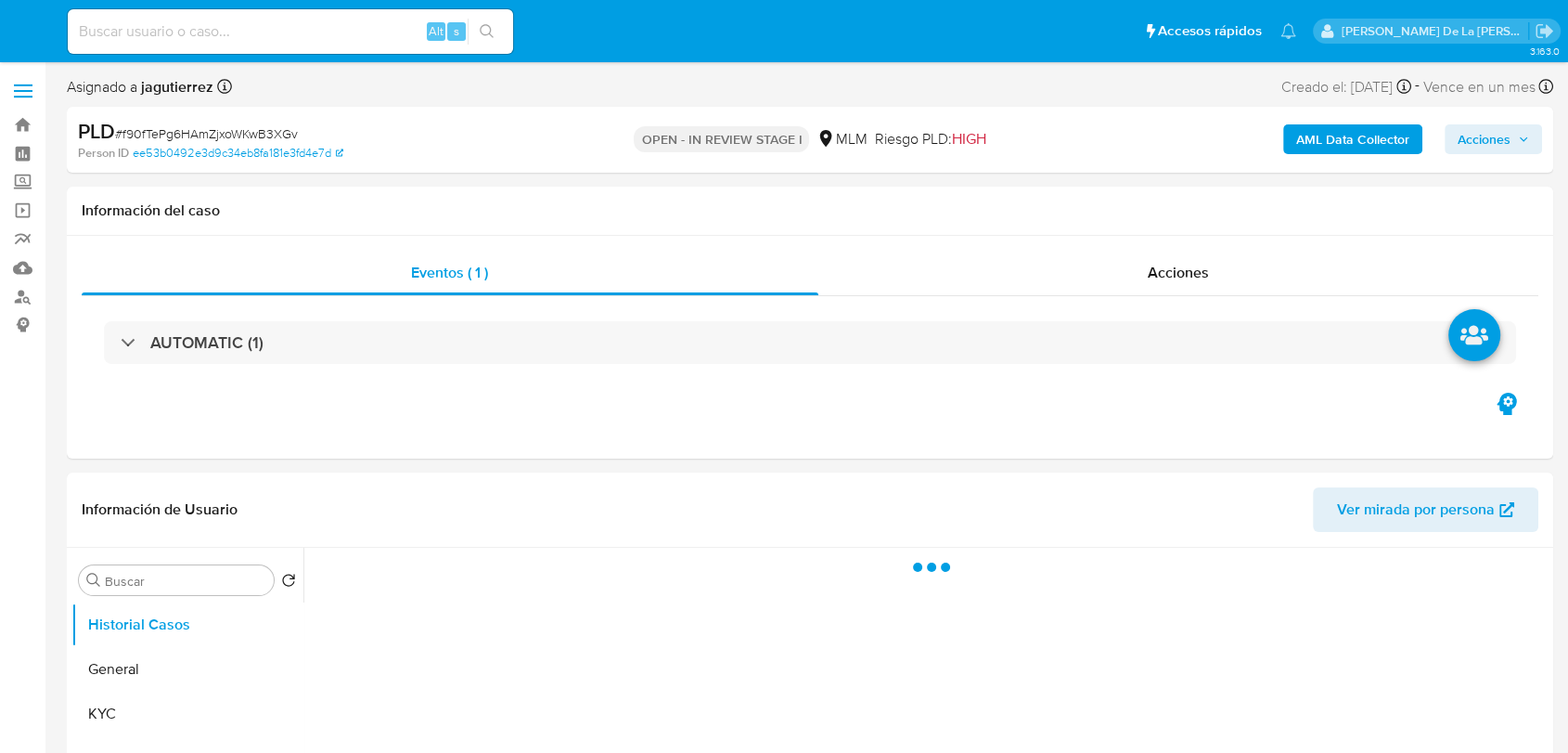
select select "10"
